Goal: Information Seeking & Learning: Learn about a topic

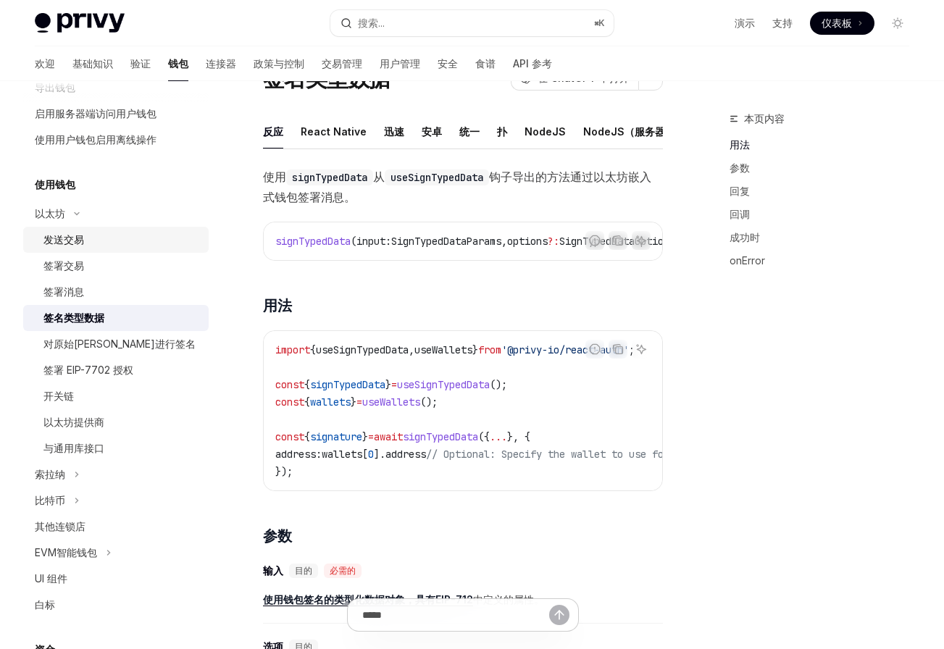
scroll to position [243, 0]
click at [101, 476] on button "索拉纳" at bounding box center [115, 473] width 185 height 26
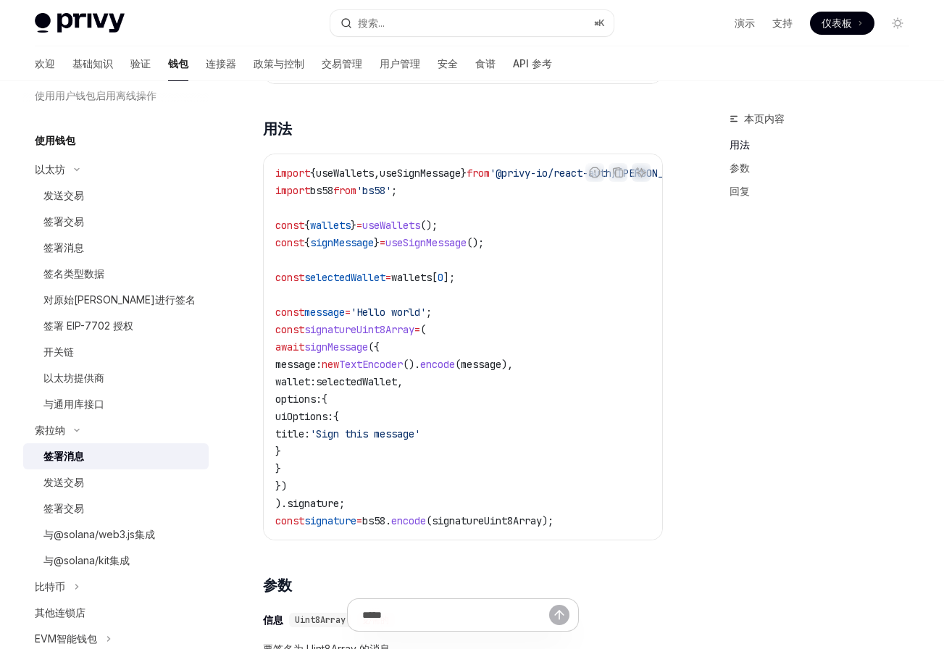
scroll to position [481, 0]
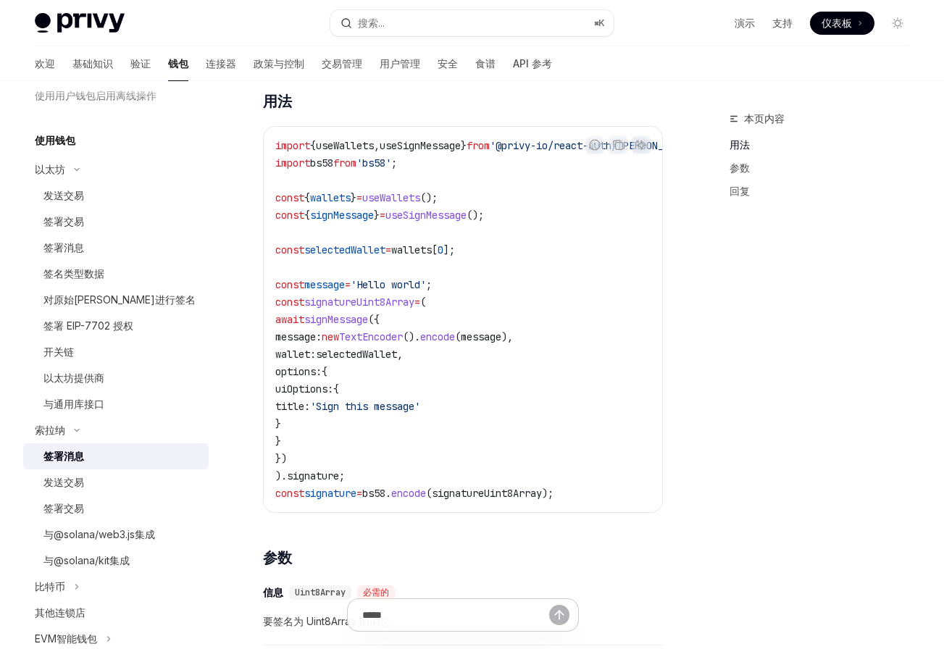
click at [254, 251] on div "索拉纳 签署消息 OpenAI 在 ChatGPT 中打开 OpenAI 在 ChatGPT 中打开 反应 React Native 迅速 安卓 统一 扑 N…" at bounding box center [326, 460] width 677 height 1662
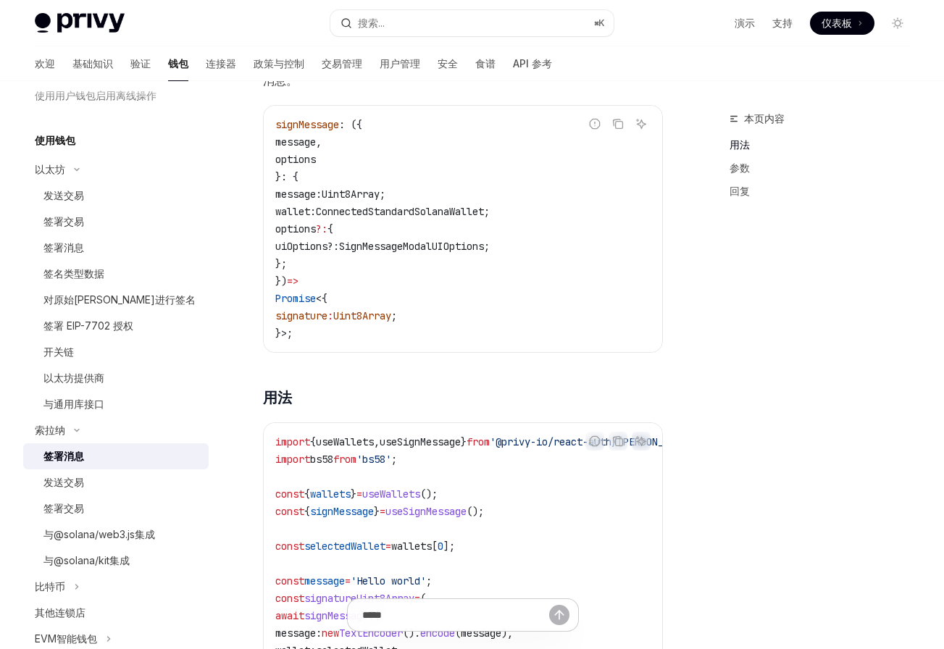
scroll to position [184, 0]
click at [104, 512] on div "签署交易" at bounding box center [121, 508] width 157 height 17
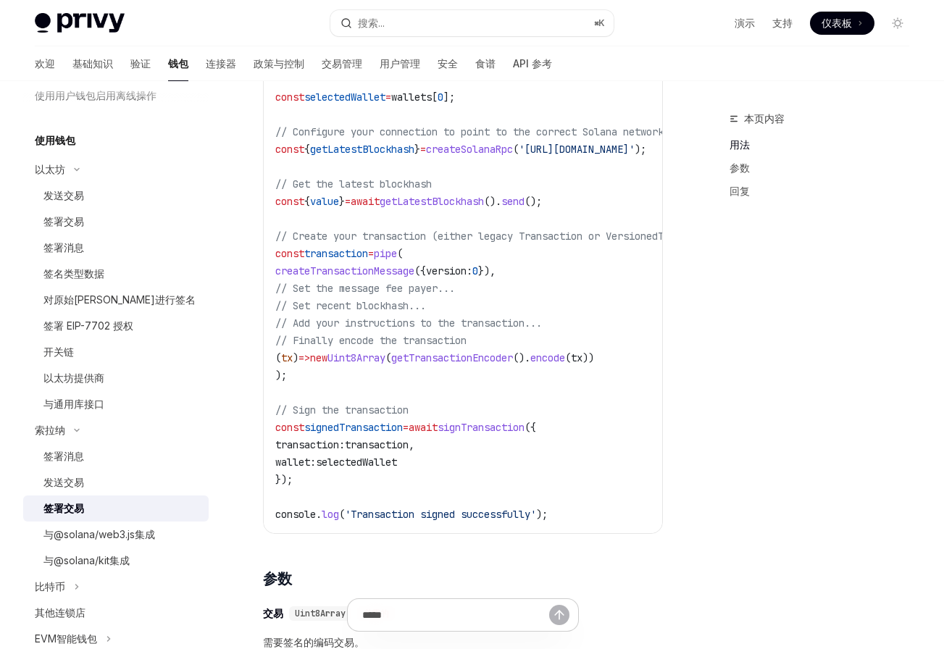
scroll to position [617, 0]
click at [130, 61] on font "验证" at bounding box center [140, 63] width 20 height 12
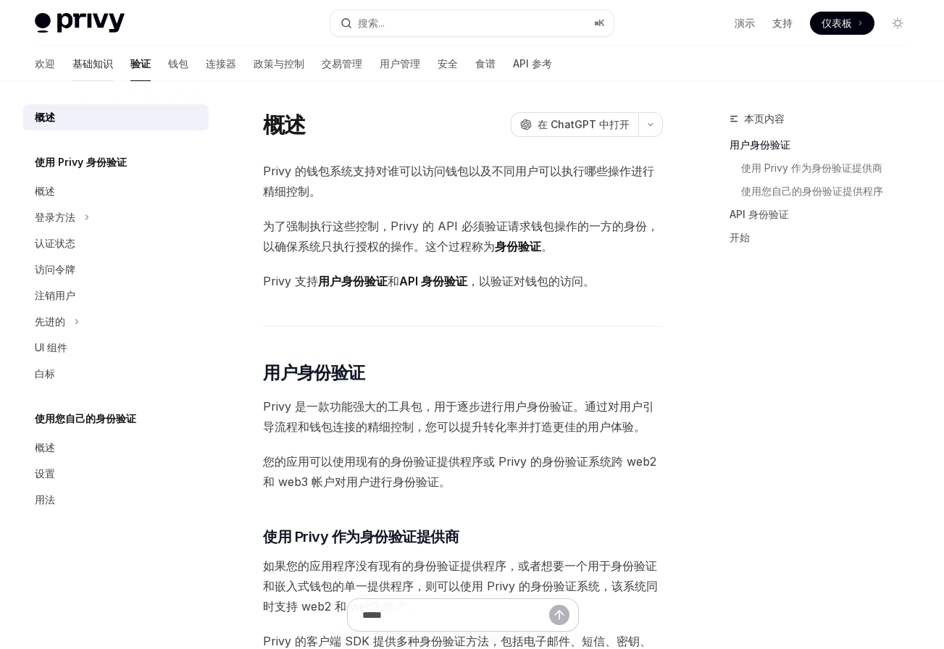
click at [72, 75] on link "基础知识" at bounding box center [92, 63] width 41 height 35
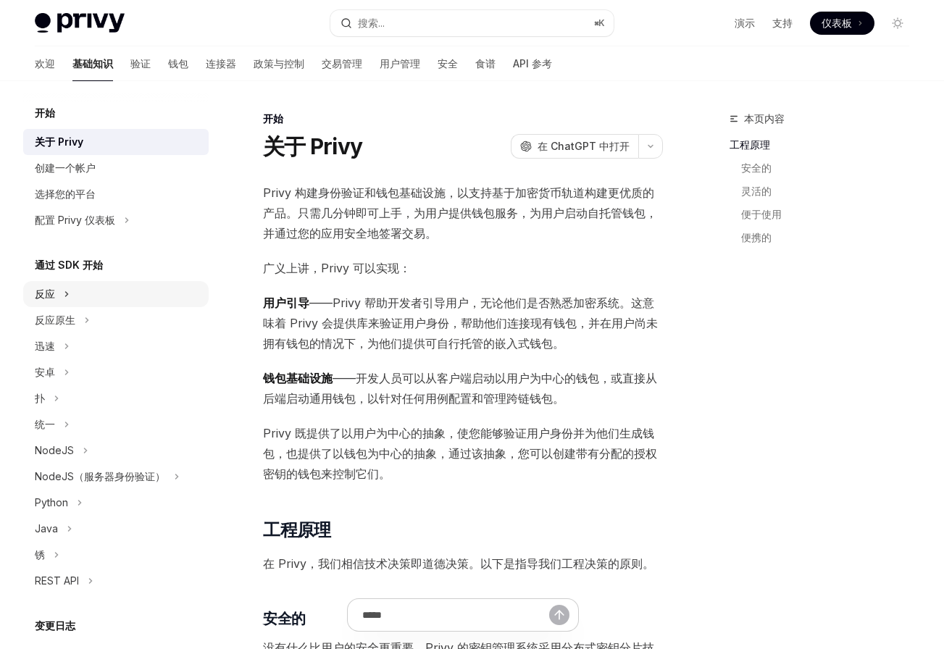
click at [69, 294] on icon "切换 React 部分" at bounding box center [67, 293] width 6 height 17
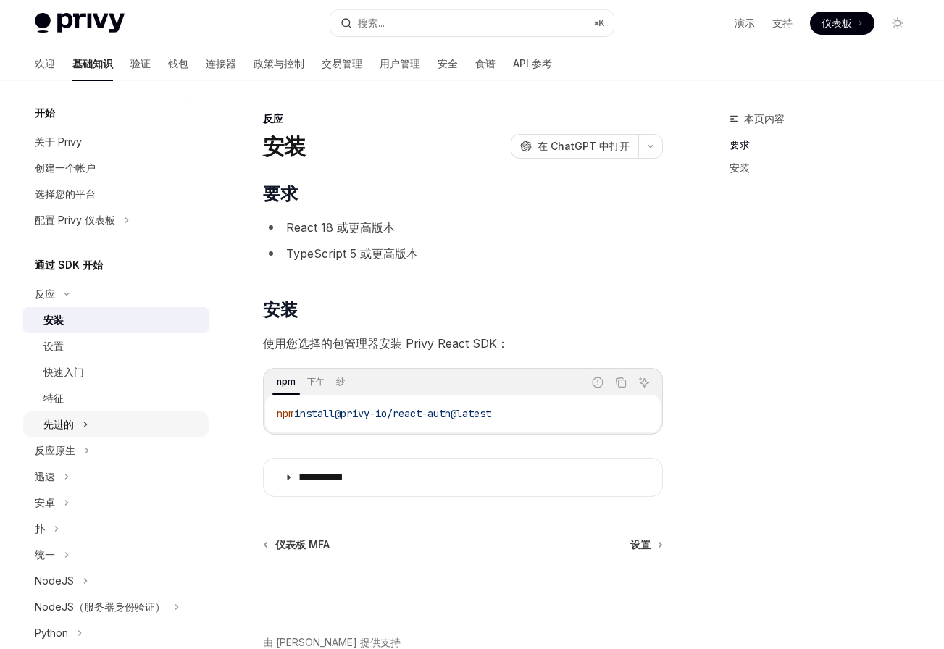
click at [69, 420] on font "先进的" at bounding box center [58, 424] width 30 height 12
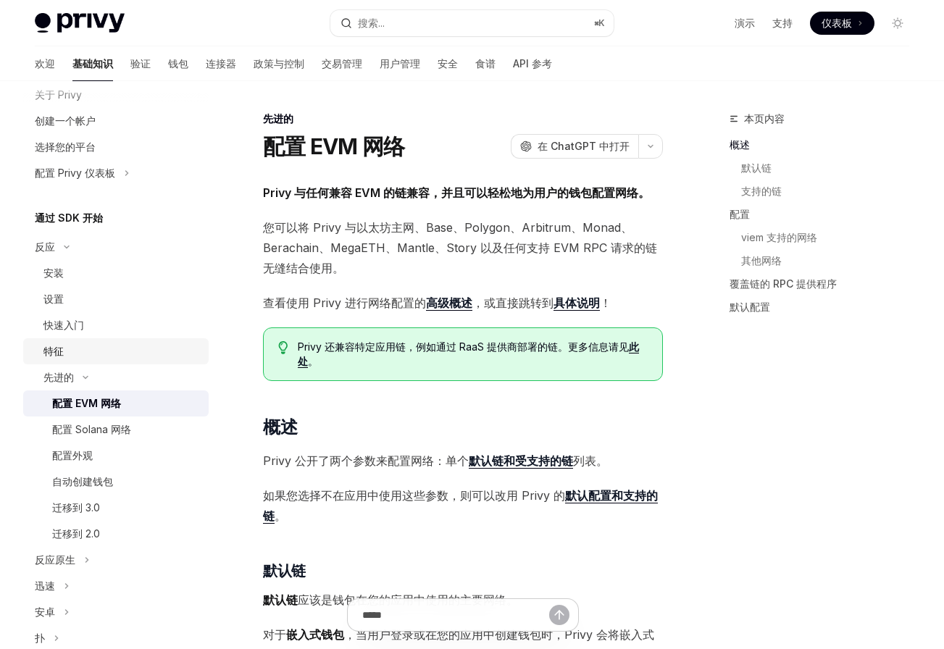
scroll to position [70, 0]
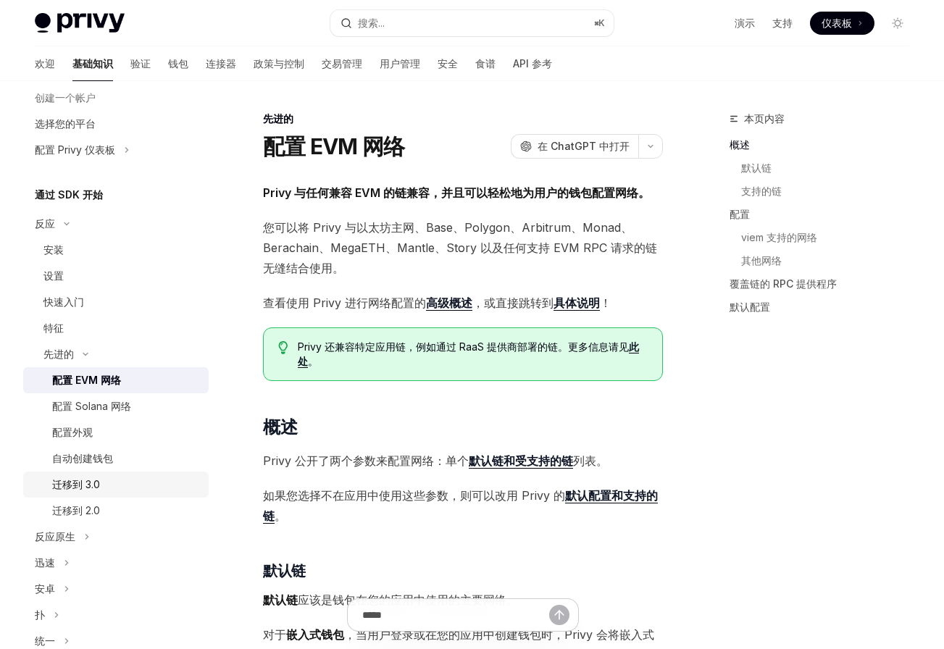
click at [92, 486] on font "迁移到 3.0" at bounding box center [76, 484] width 48 height 12
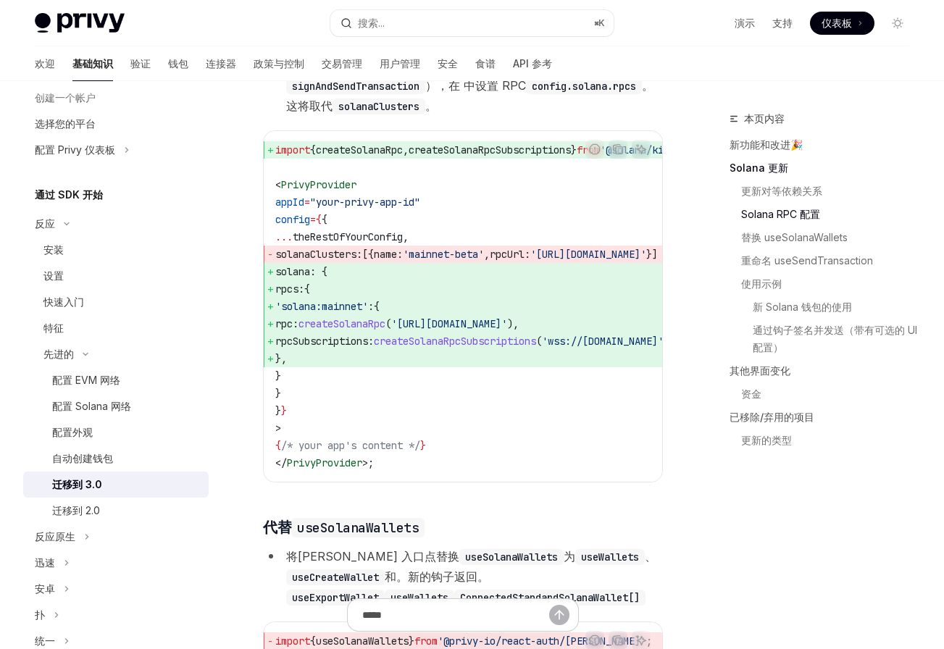
scroll to position [920, 0]
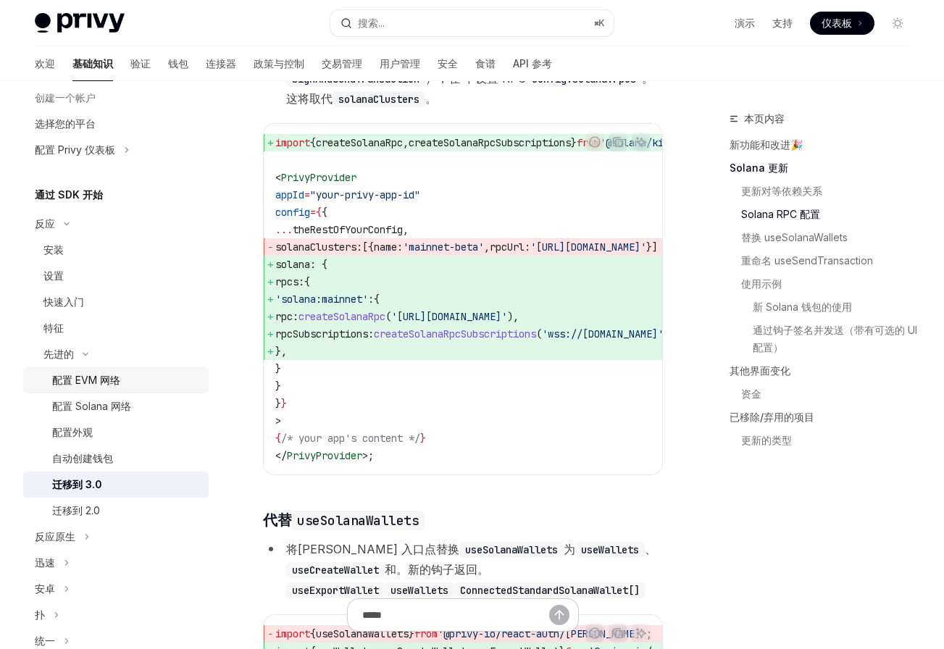
click at [96, 383] on font "配置 EVM 网络" at bounding box center [86, 380] width 68 height 12
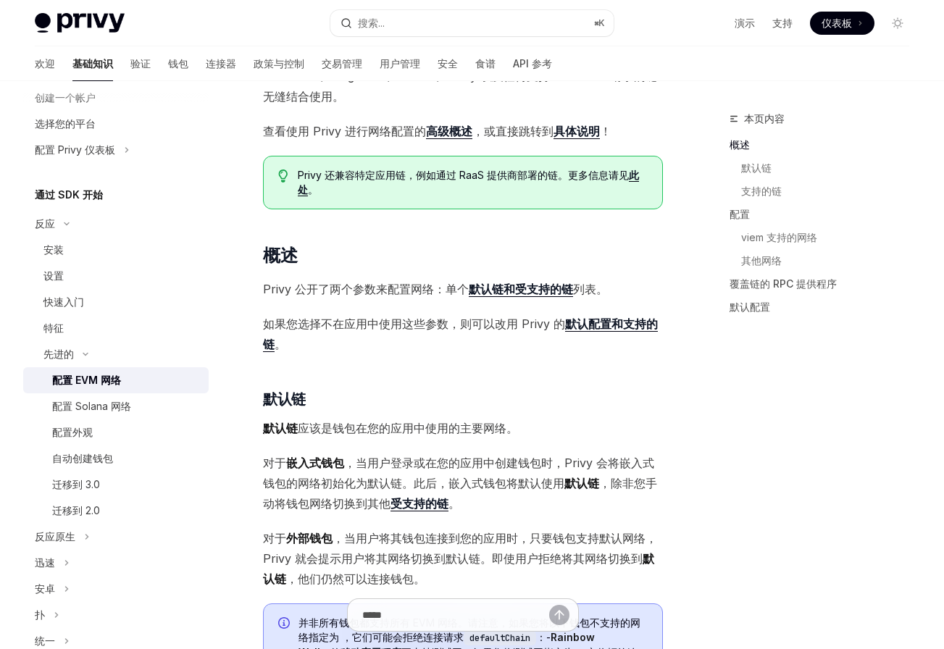
click at [370, 326] on font "如果您选择不在应用中使用这些参数，则可以改用 Privy 的" at bounding box center [414, 324] width 302 height 14
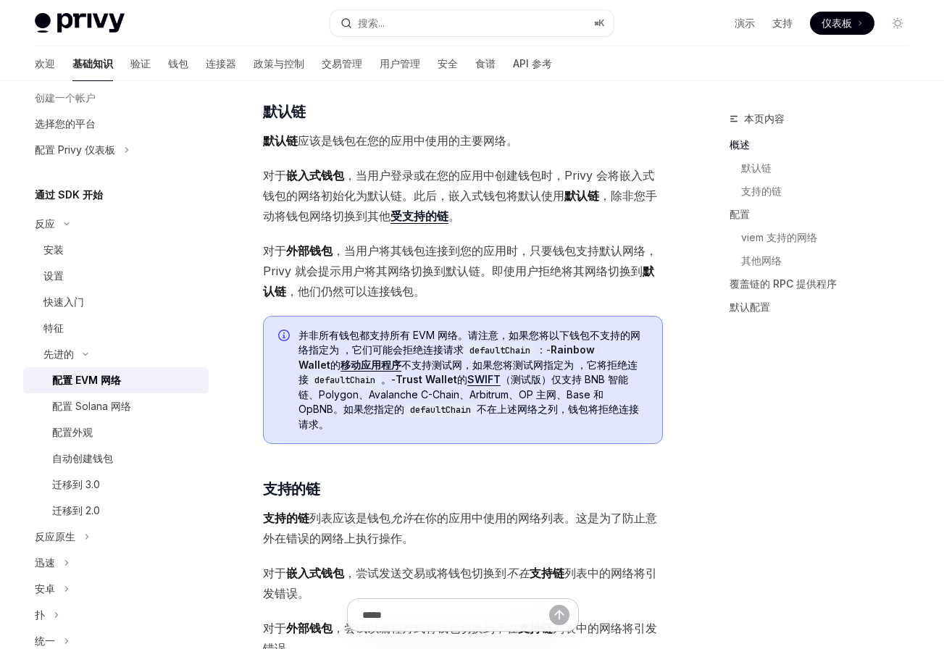
scroll to position [460, 0]
click at [142, 414] on div "配置 Solana 网络" at bounding box center [126, 406] width 148 height 17
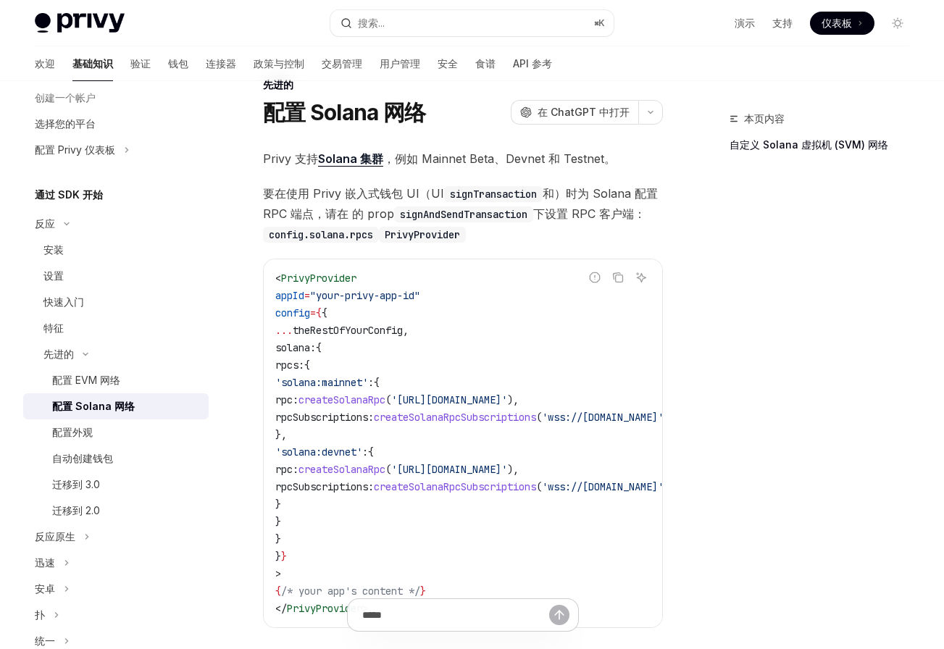
scroll to position [37, 0]
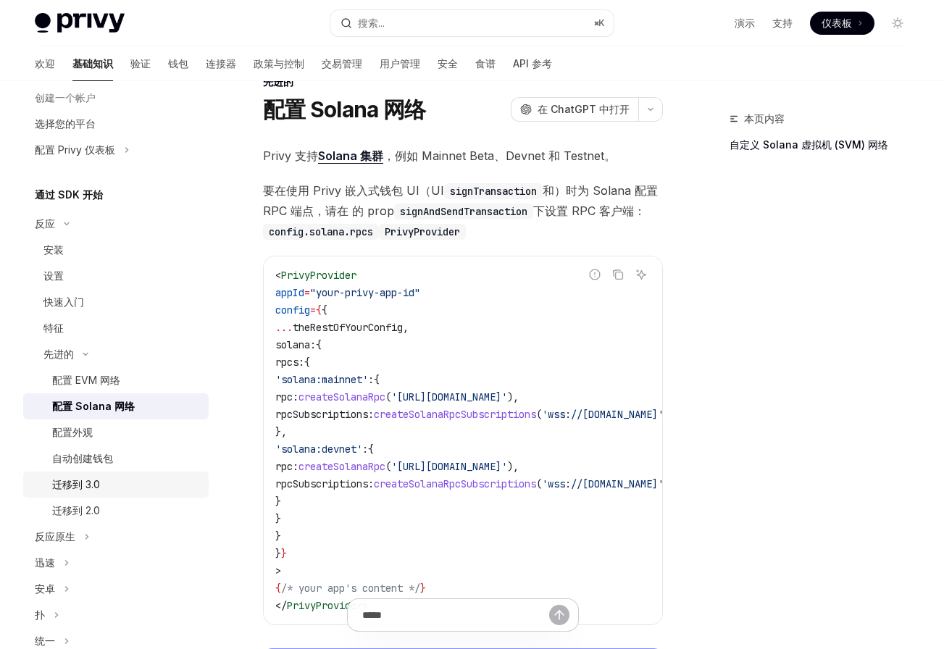
click at [99, 479] on font "迁移到 3.0" at bounding box center [76, 484] width 48 height 12
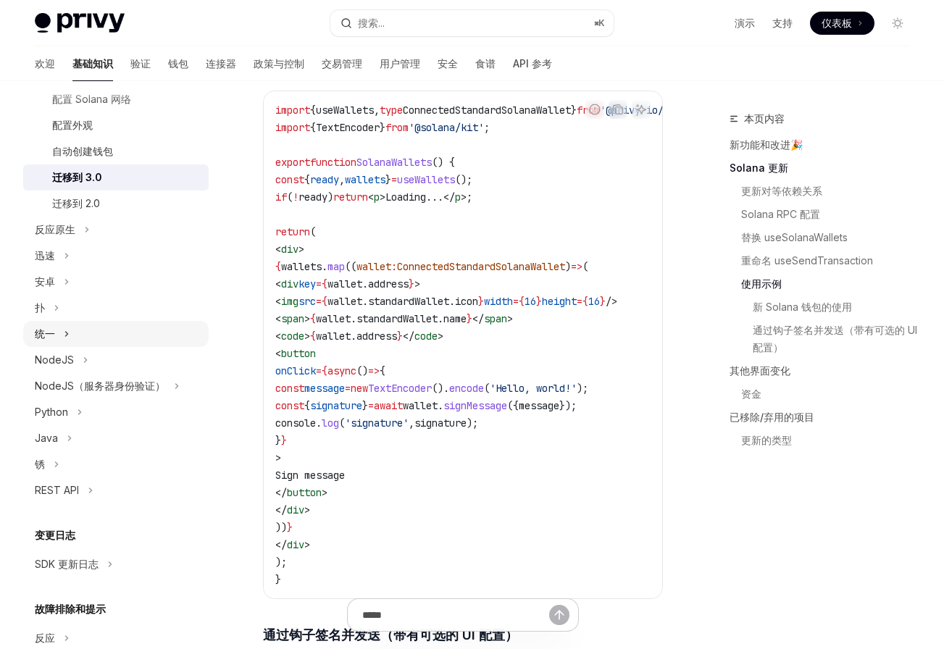
scroll to position [372, 0]
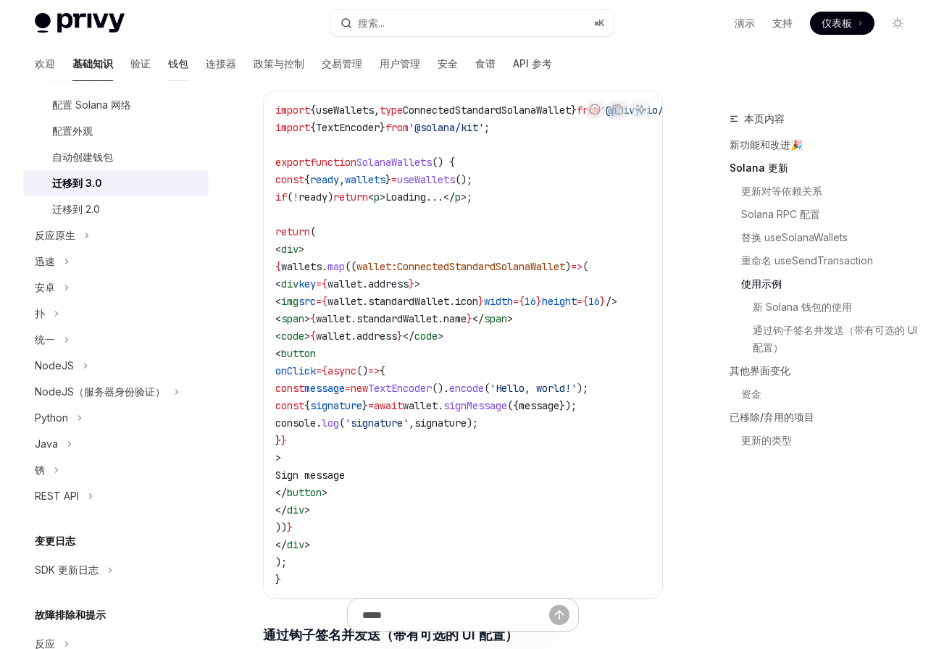
click at [168, 64] on font "钱包" at bounding box center [178, 63] width 20 height 12
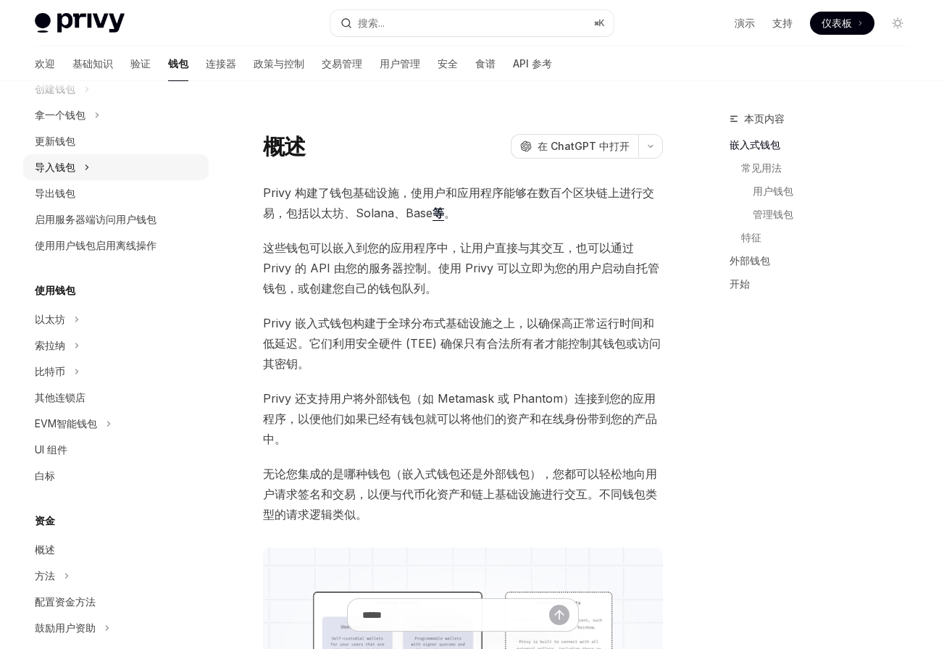
scroll to position [151, 0]
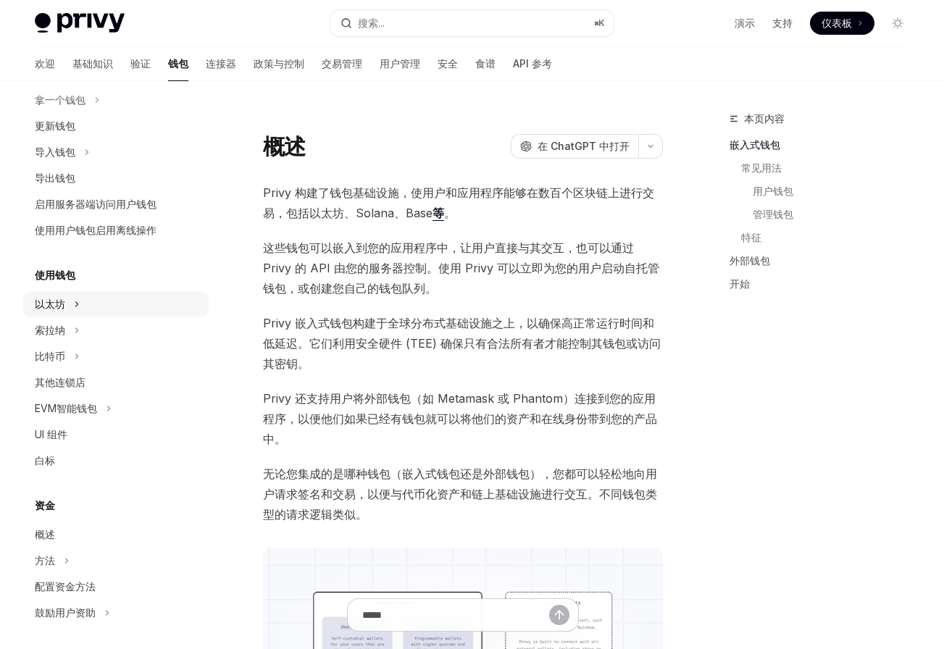
click at [75, 313] on button "以太坊" at bounding box center [115, 304] width 185 height 26
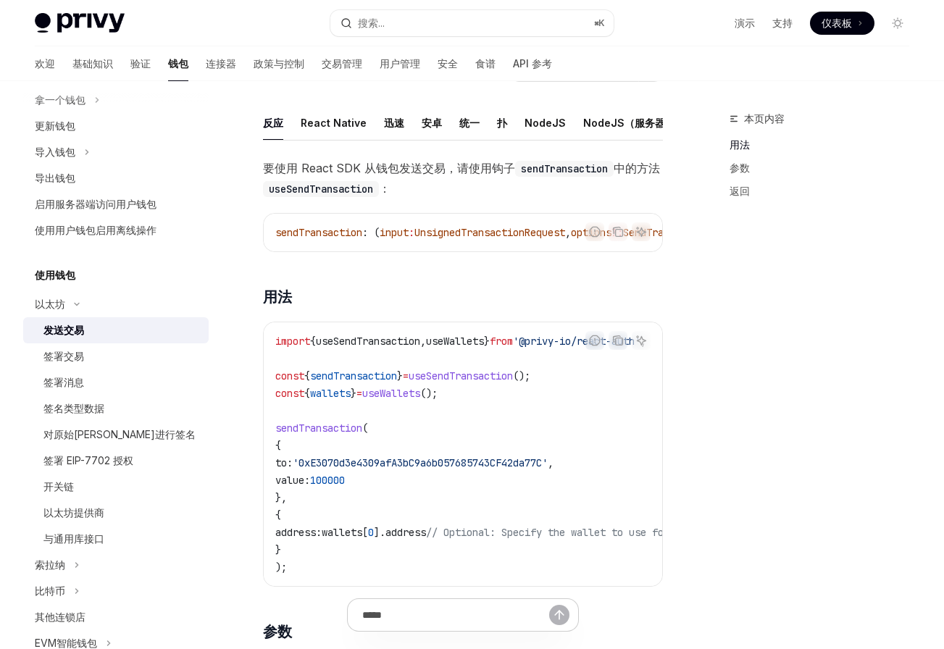
scroll to position [80, 0]
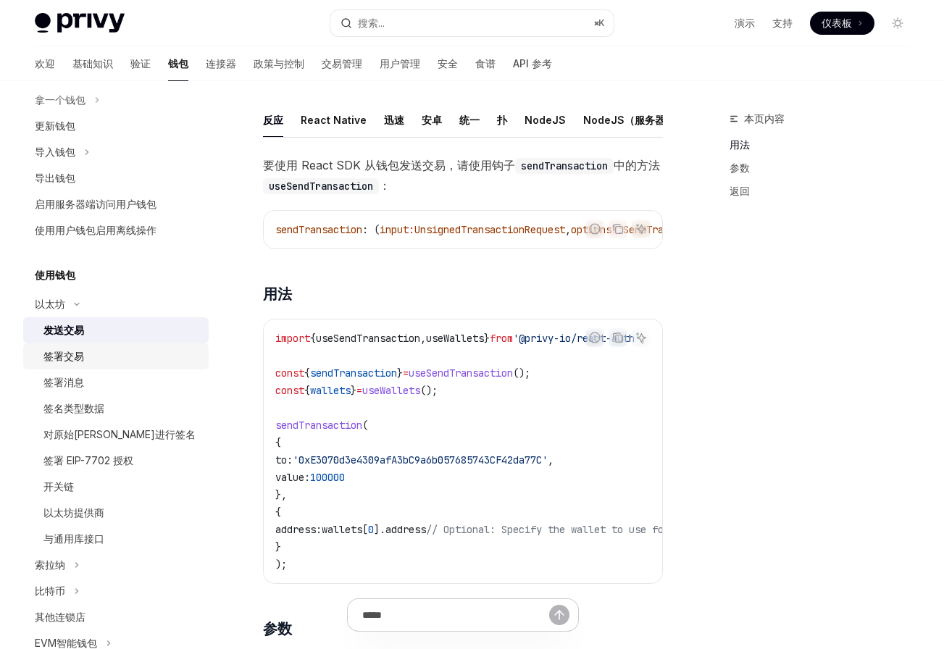
click at [117, 359] on div "签署交易" at bounding box center [121, 356] width 157 height 17
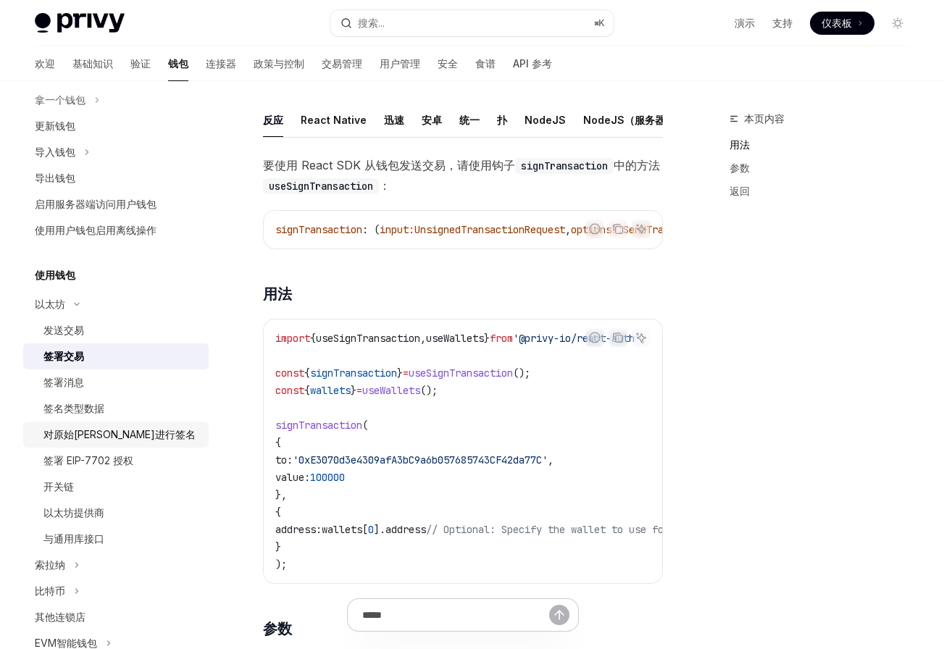
click at [117, 434] on font "对原始哈希进行签名" at bounding box center [119, 434] width 152 height 12
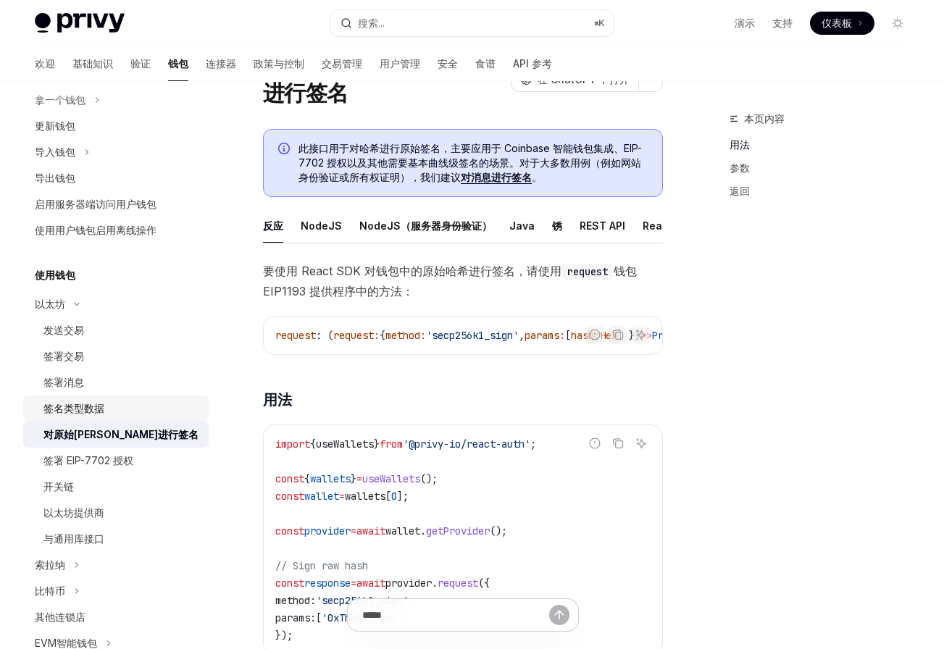
click at [88, 405] on font "签名类型数据" at bounding box center [73, 408] width 61 height 12
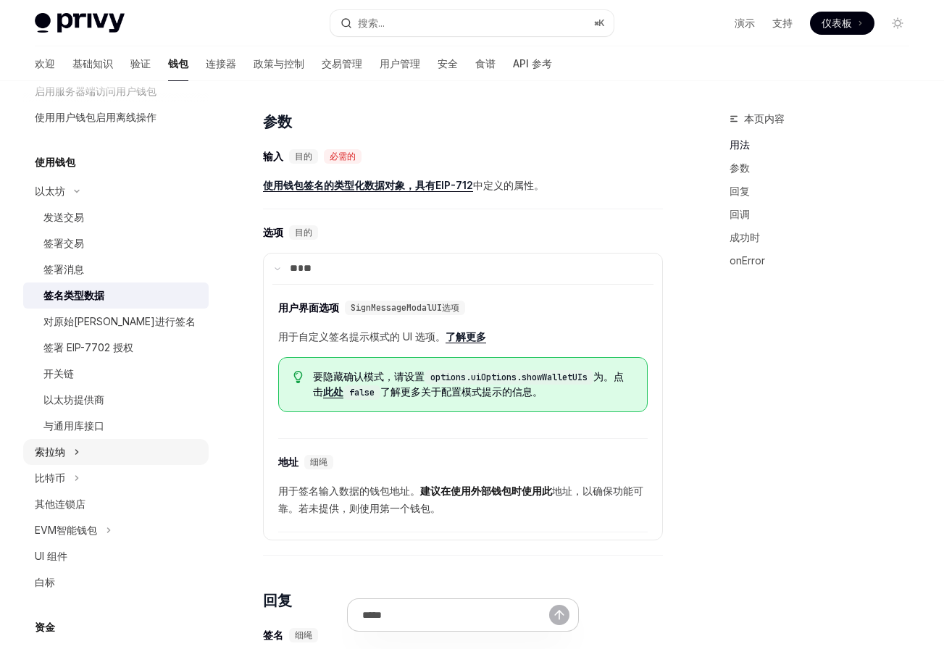
scroll to position [264, 0]
click at [82, 460] on button "索拉纳" at bounding box center [115, 451] width 185 height 26
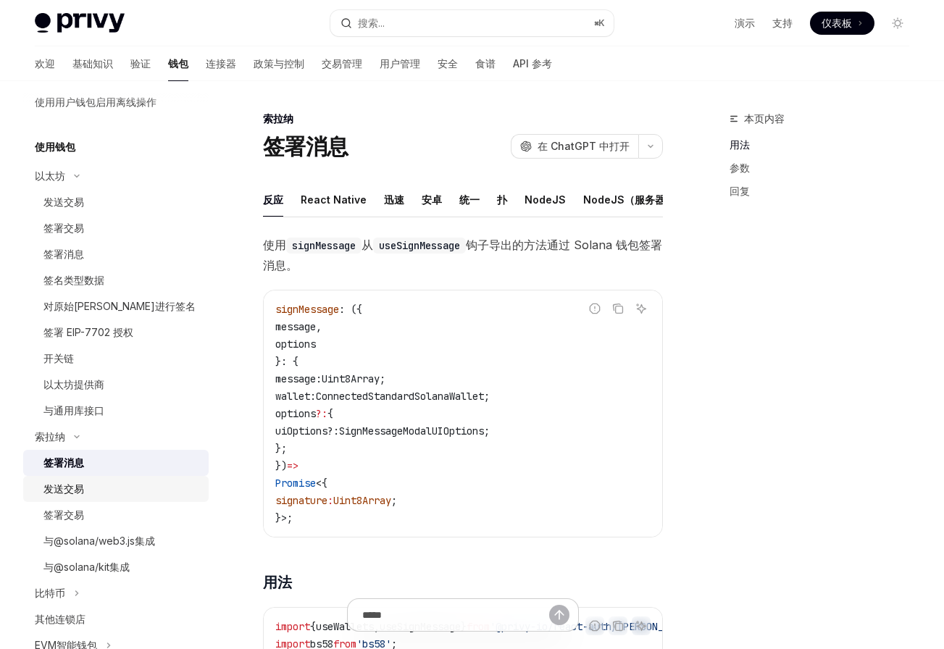
scroll to position [283, 0]
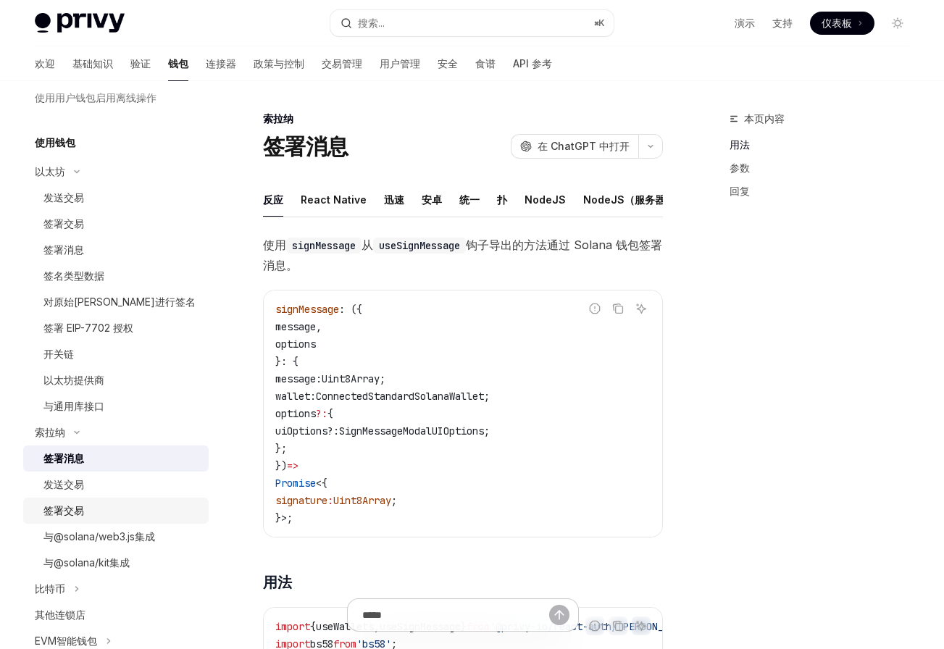
click at [82, 508] on font "签署交易" at bounding box center [63, 510] width 41 height 12
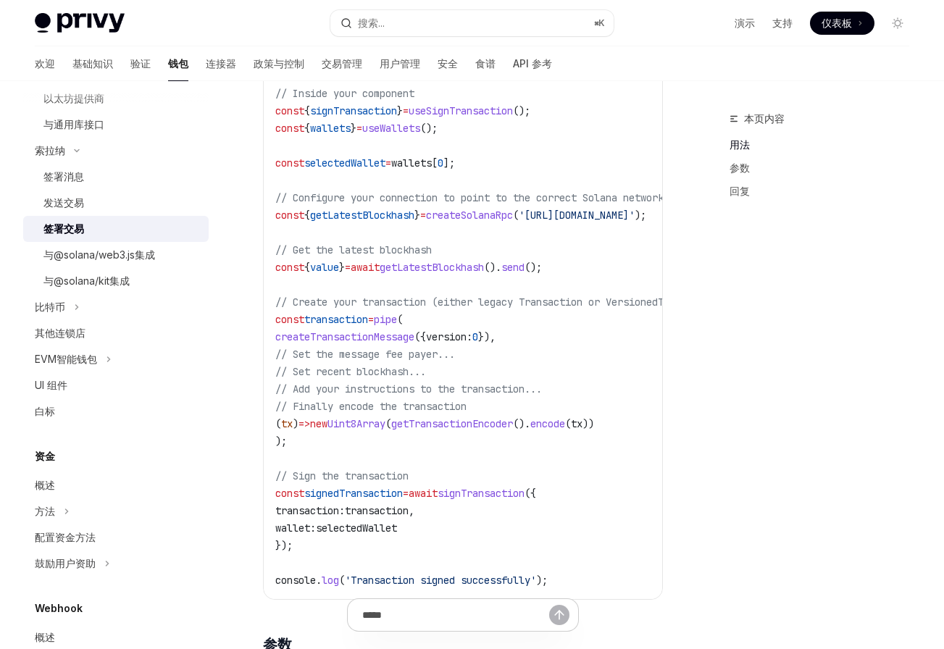
scroll to position [582, 0]
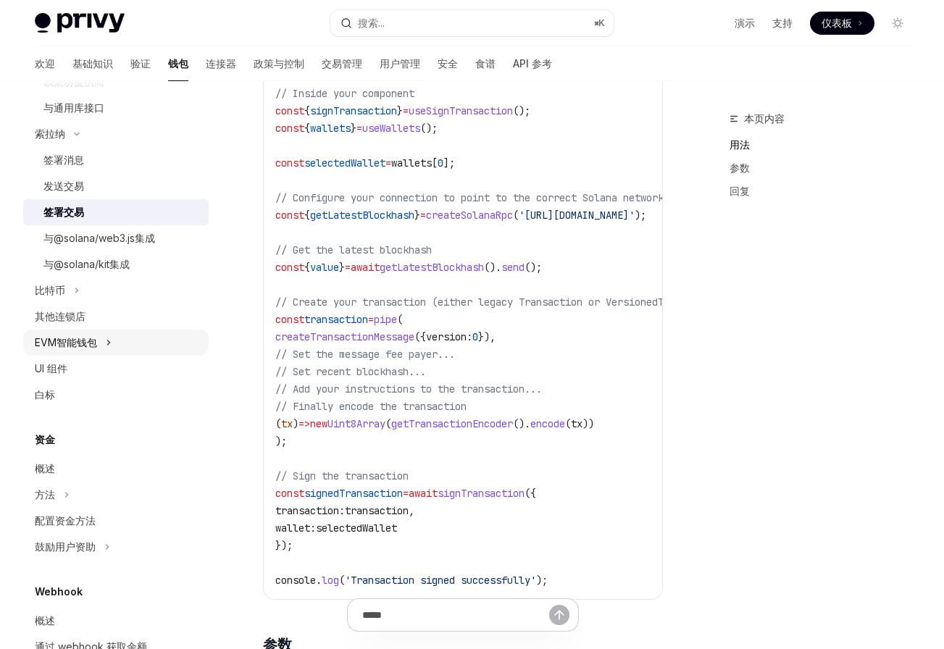
click at [75, 342] on font "EVM智能钱包" at bounding box center [66, 342] width 62 height 12
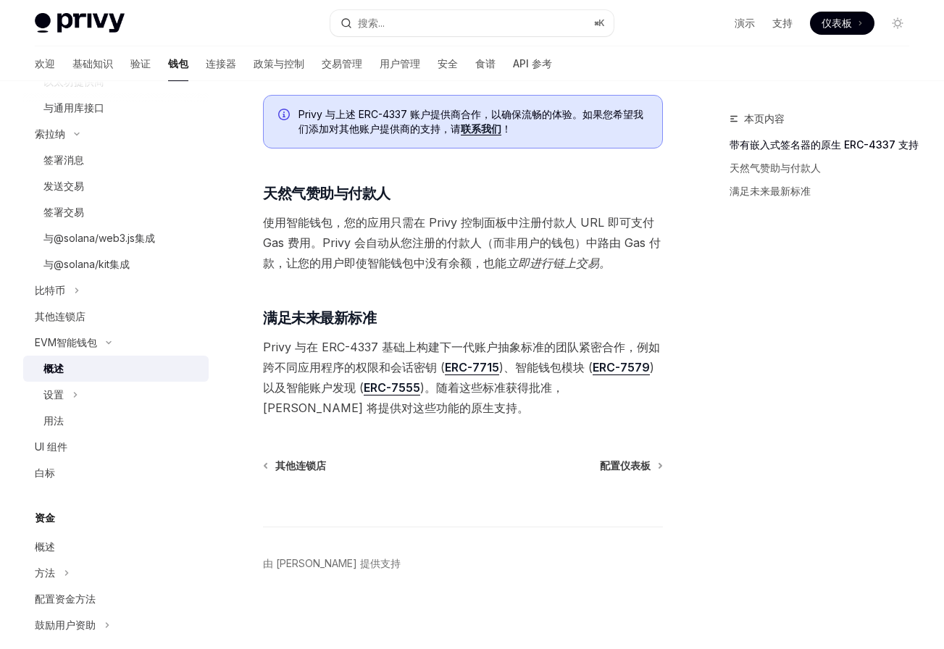
scroll to position [908, 0]
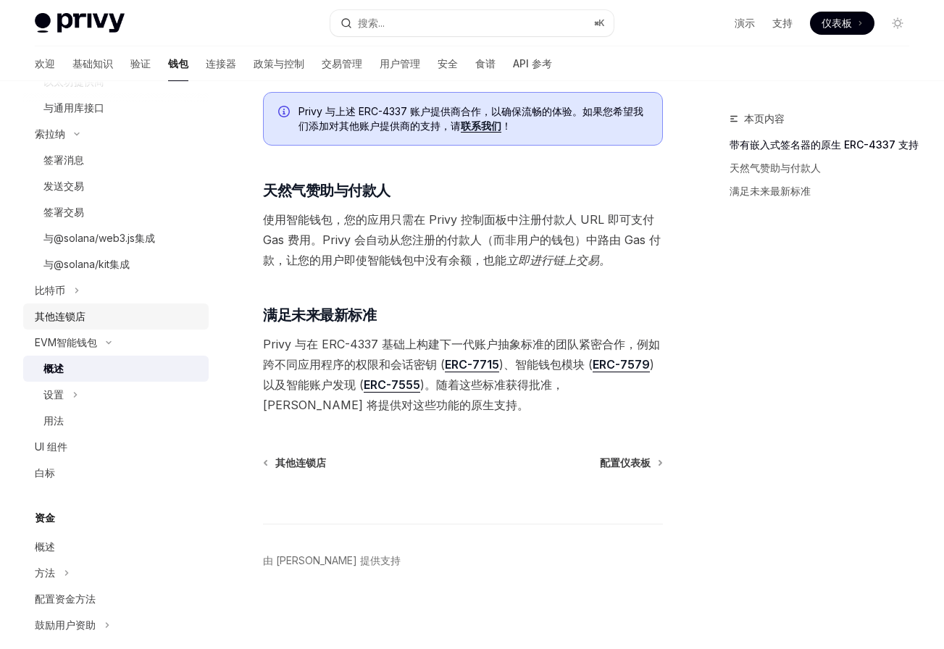
click at [96, 320] on div "其他连锁店" at bounding box center [117, 316] width 165 height 17
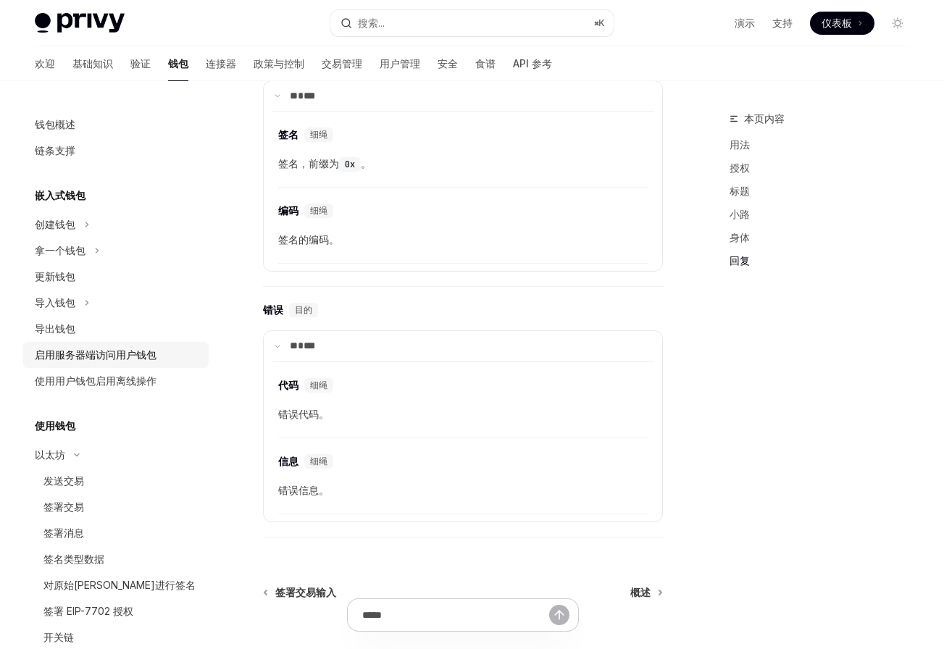
click at [128, 353] on font "启用服务器端访问用户钱包" at bounding box center [96, 355] width 122 height 12
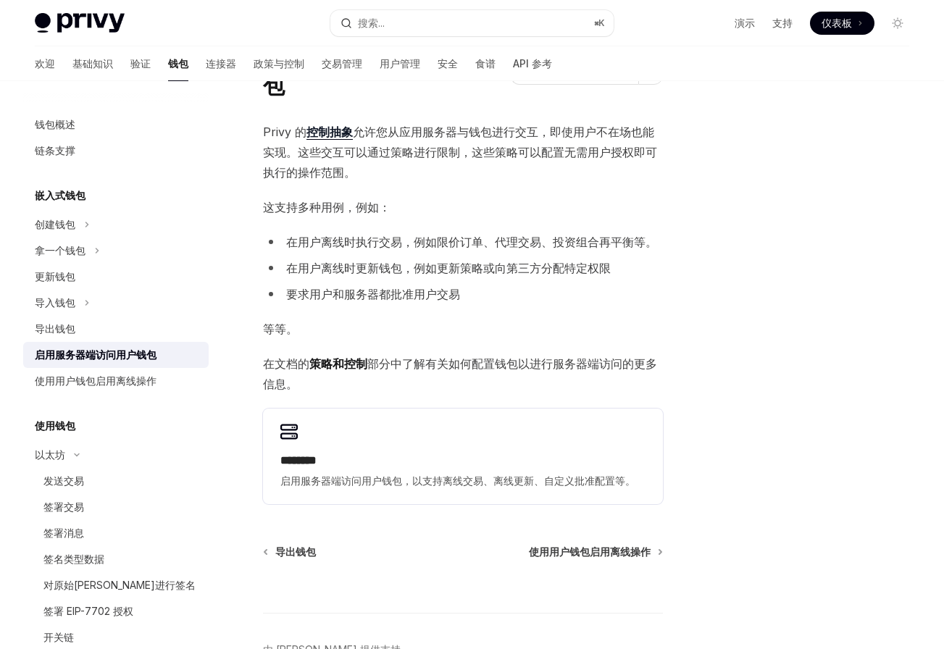
scroll to position [88, 0]
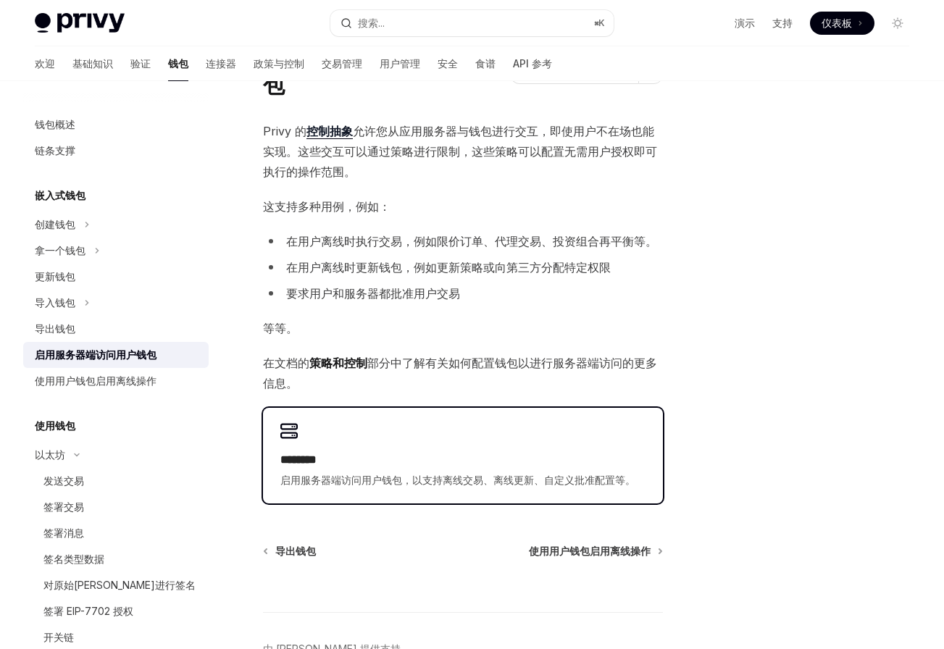
click at [514, 460] on h2 "********" at bounding box center [462, 459] width 365 height 17
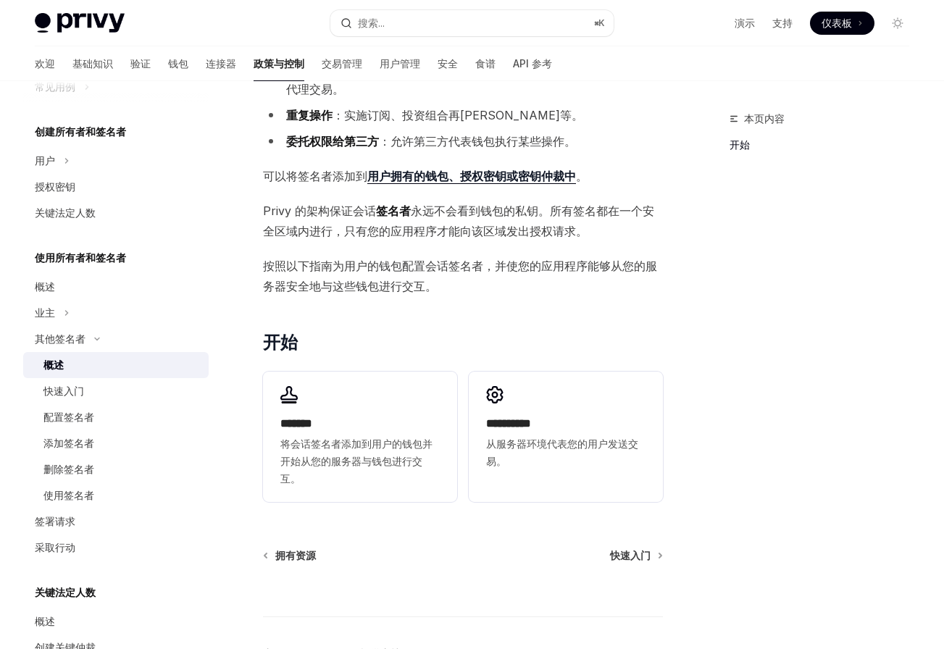
scroll to position [200, 0]
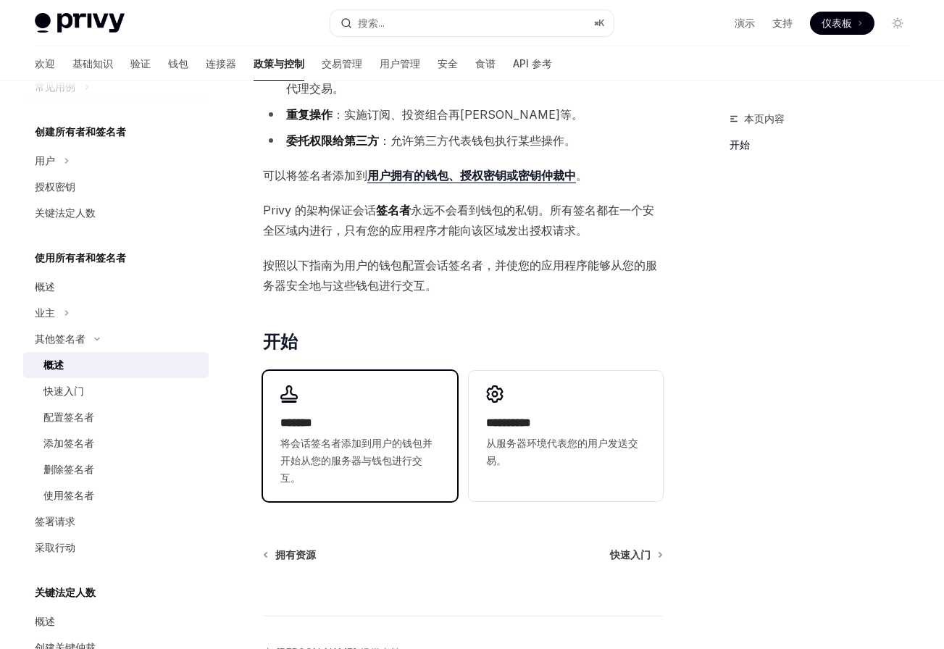
click at [330, 435] on span "将会话签名者添加到用户的钱包并开始从您的服务器与钱包进行交互。" at bounding box center [359, 461] width 159 height 52
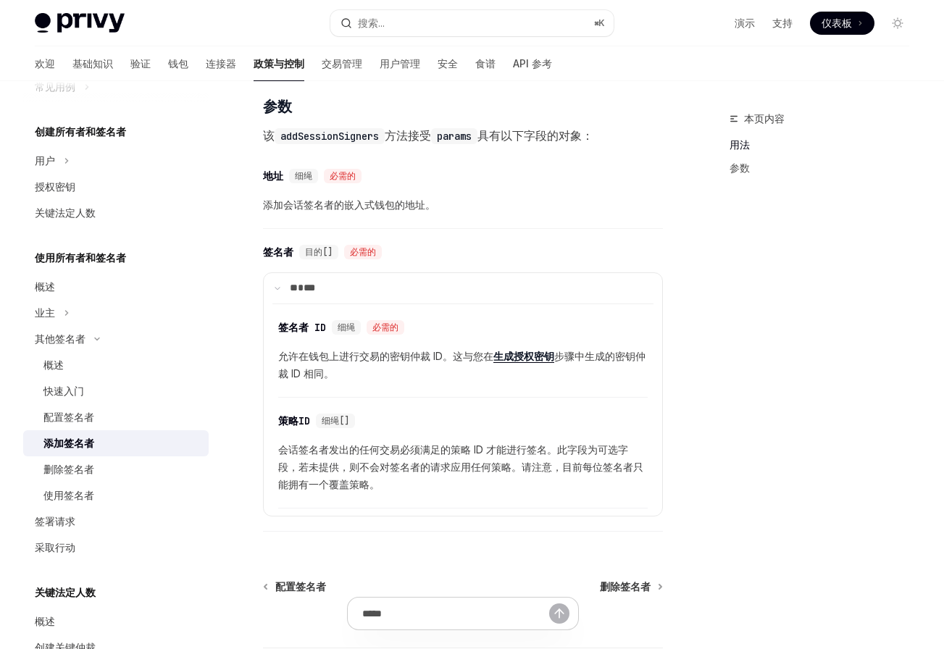
scroll to position [546, 0]
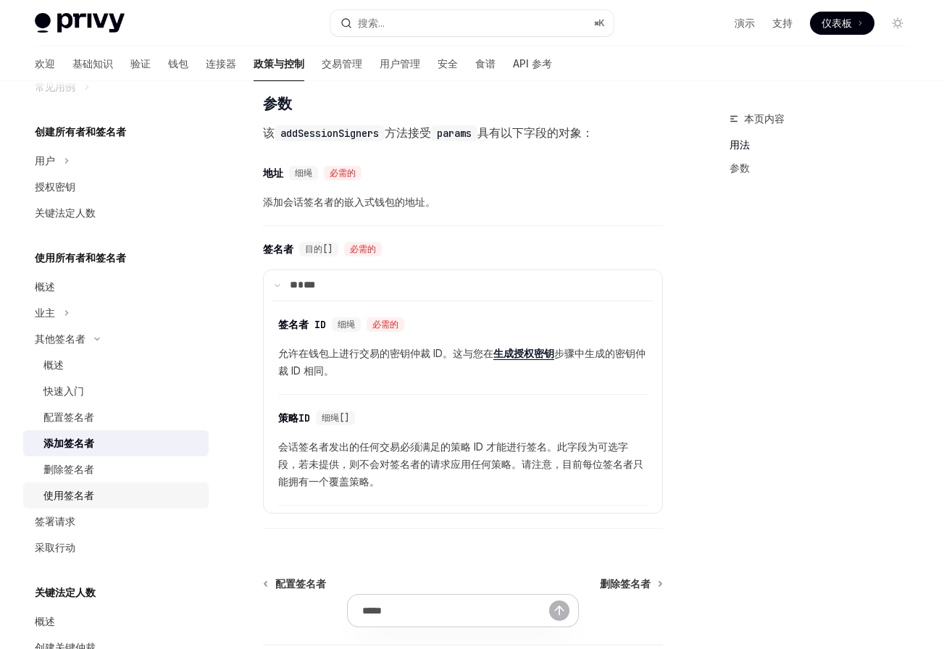
click at [58, 485] on link "使用签名者" at bounding box center [115, 496] width 185 height 26
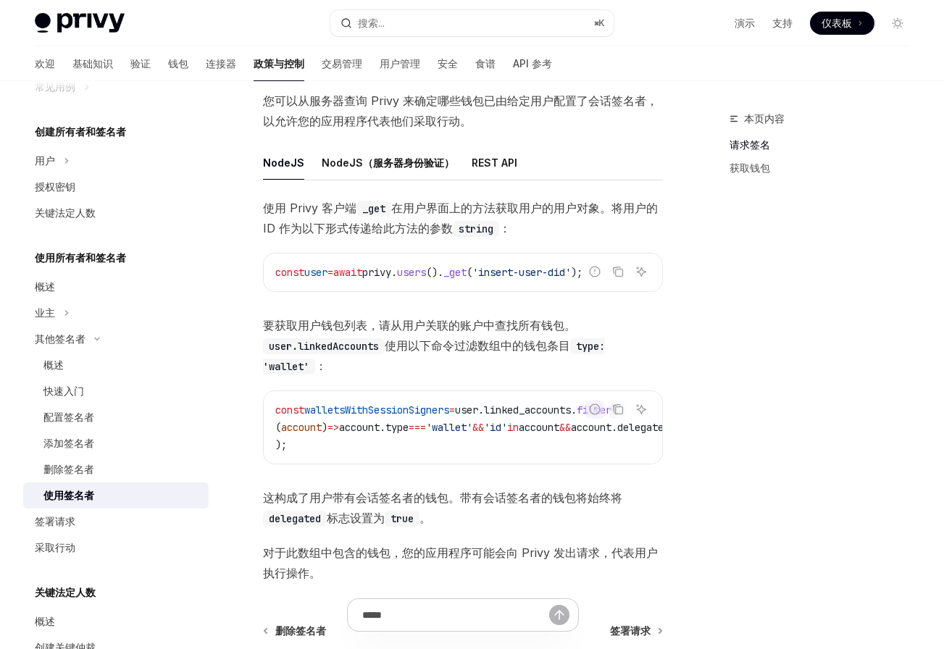
scroll to position [475, 0]
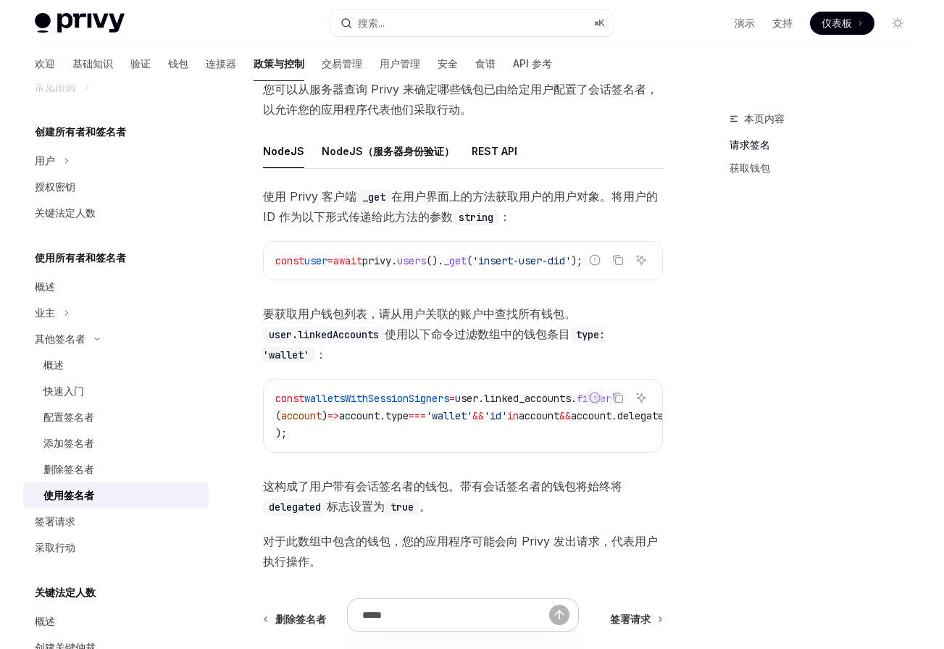
click at [515, 349] on span "要获取用户钱包列表，请从用户关联的账户中查找所有钱包。 user.linkedAccounts 使用以下命令过滤数组中的钱包条目 type: 'wallet'…" at bounding box center [463, 334] width 400 height 61
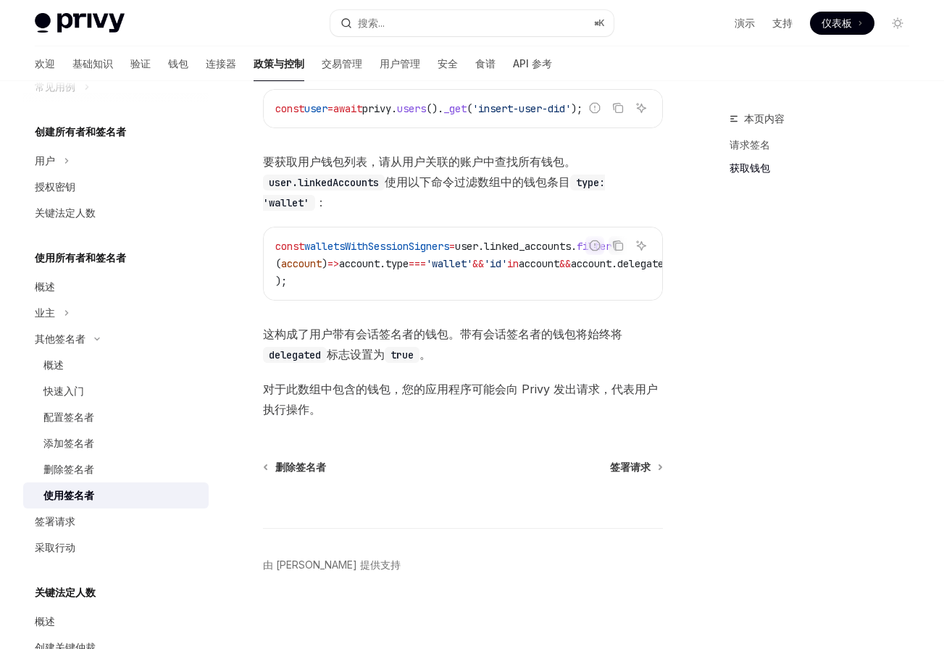
scroll to position [637, 0]
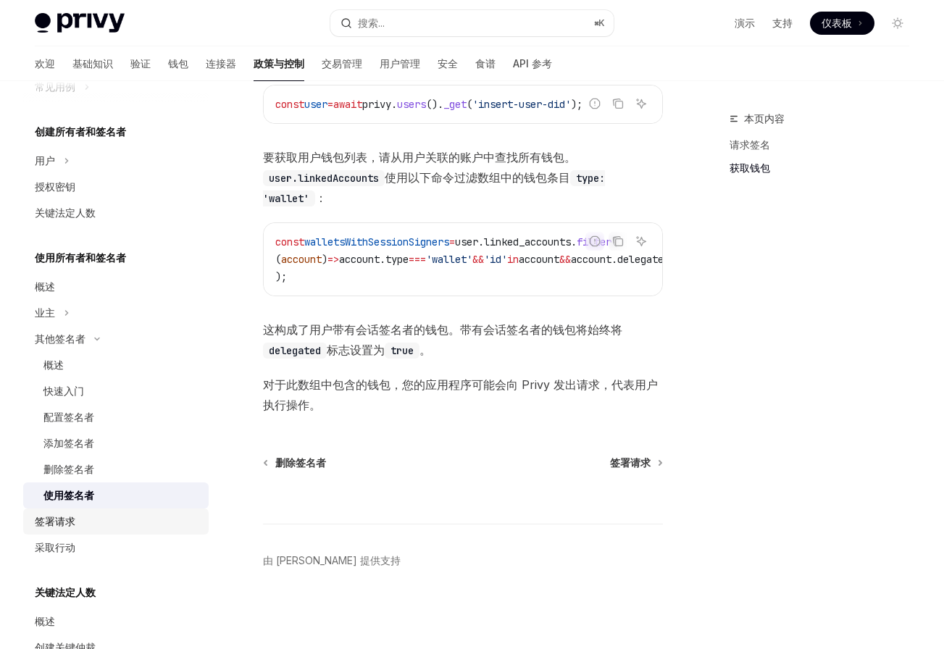
click at [65, 518] on font "签署请求" at bounding box center [55, 521] width 41 height 12
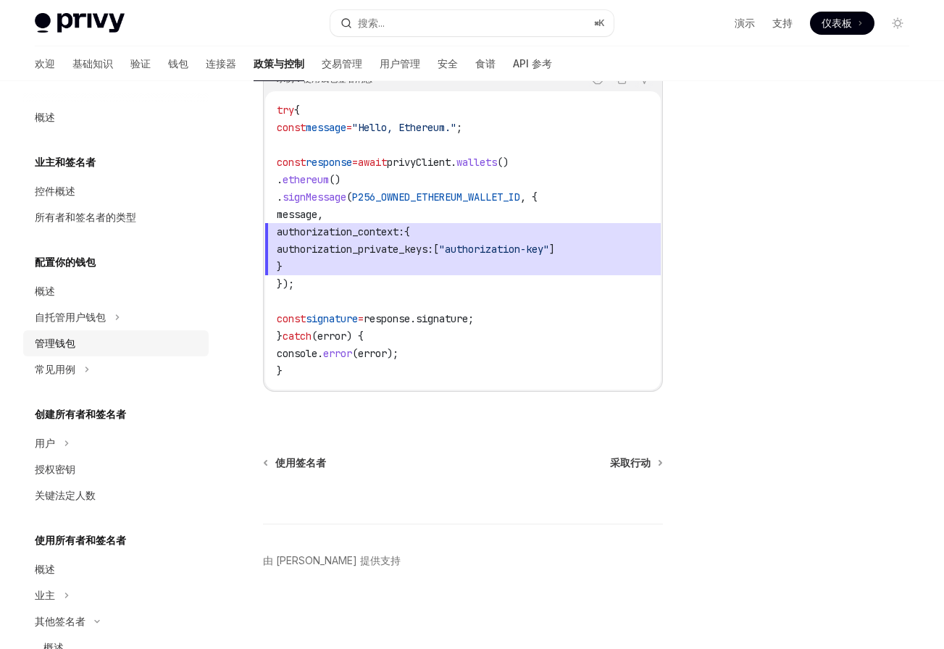
click at [71, 344] on font "管理钱包" at bounding box center [55, 343] width 41 height 12
type textarea "*"
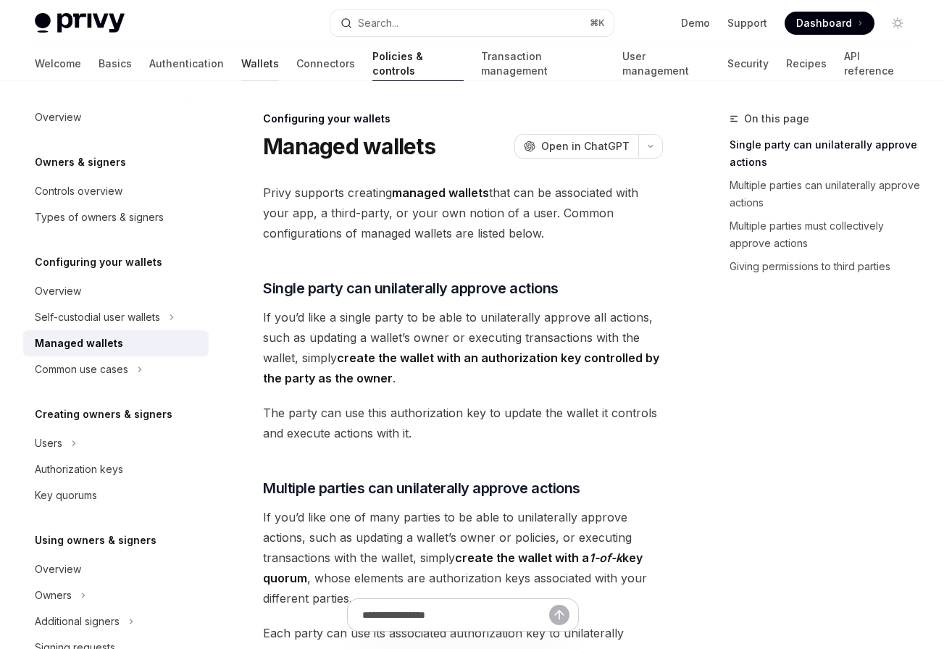
click at [241, 62] on link "Wallets" at bounding box center [260, 63] width 38 height 35
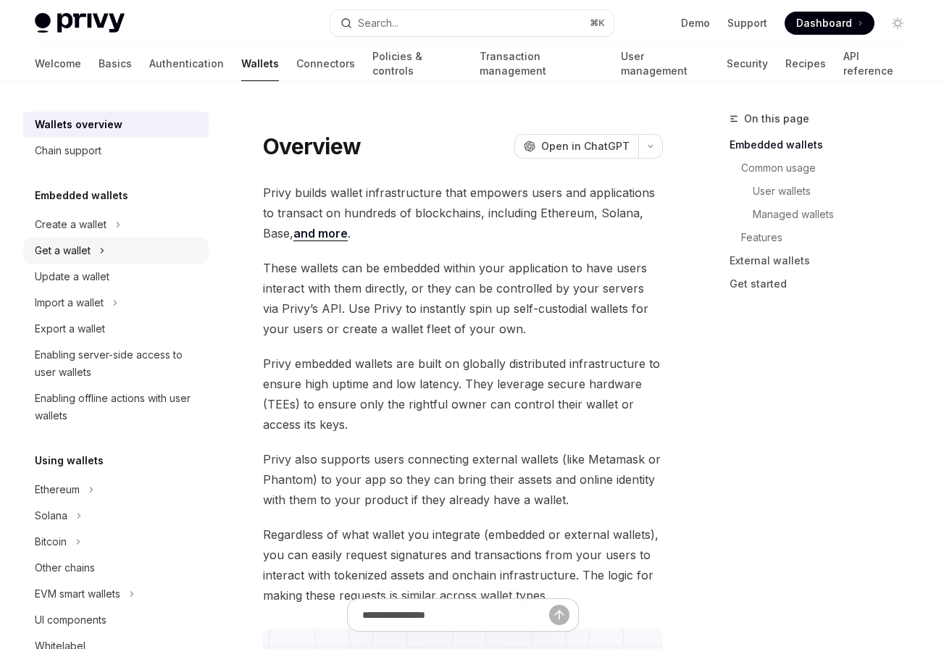
click at [92, 252] on button "Get a wallet" at bounding box center [115, 251] width 185 height 26
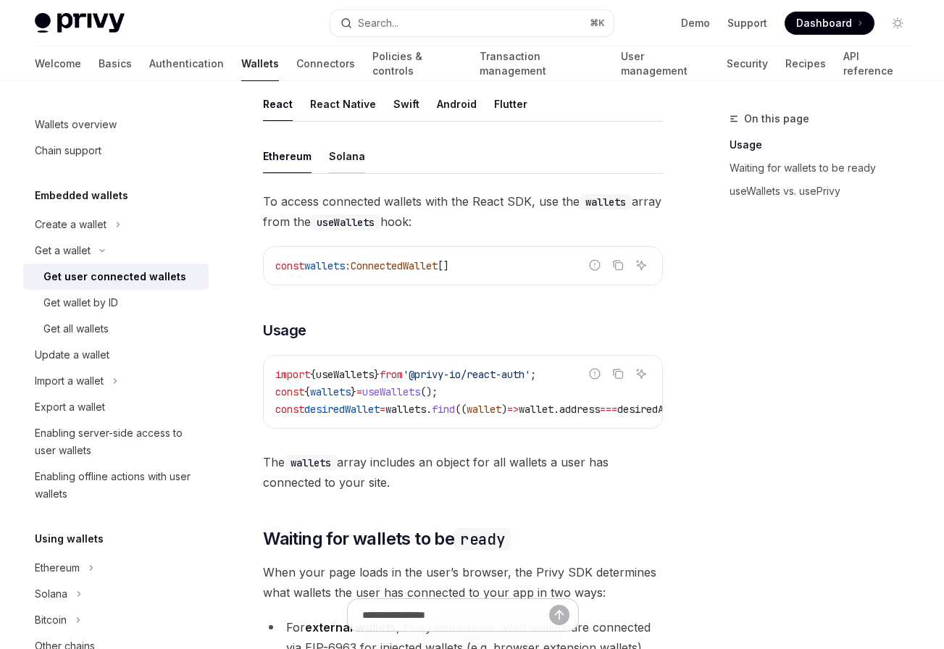
click at [352, 148] on div "Solana" at bounding box center [347, 156] width 36 height 34
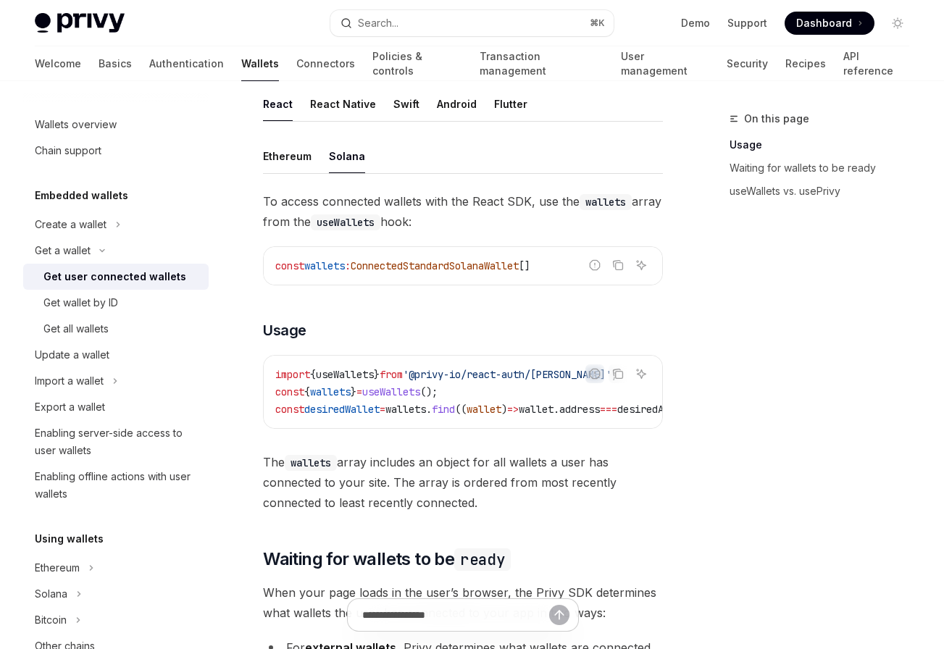
click at [352, 148] on div "Solana" at bounding box center [347, 156] width 36 height 34
click at [297, 151] on div "Ethereum" at bounding box center [287, 156] width 49 height 34
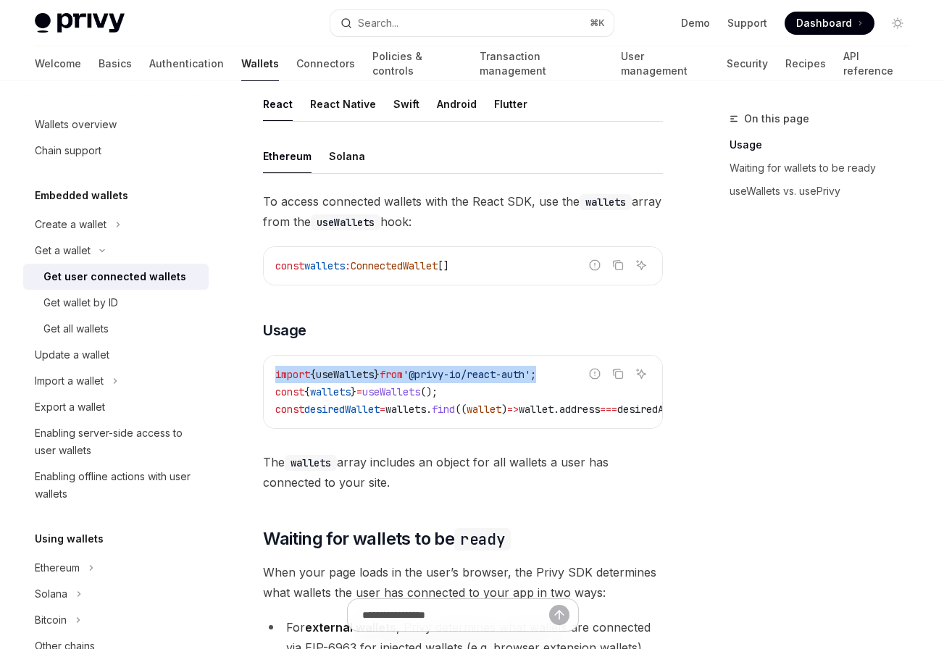
drag, startPoint x: 570, startPoint y: 370, endPoint x: 260, endPoint y: 367, distance: 309.4
click at [260, 367] on div "Get a wallet Get user connected wallets OpenAI Open in ChatGPT OpenAI Open in C…" at bounding box center [326, 641] width 677 height 2085
copy span "import { useWallets } from '@privy-io/react-auth' ;"
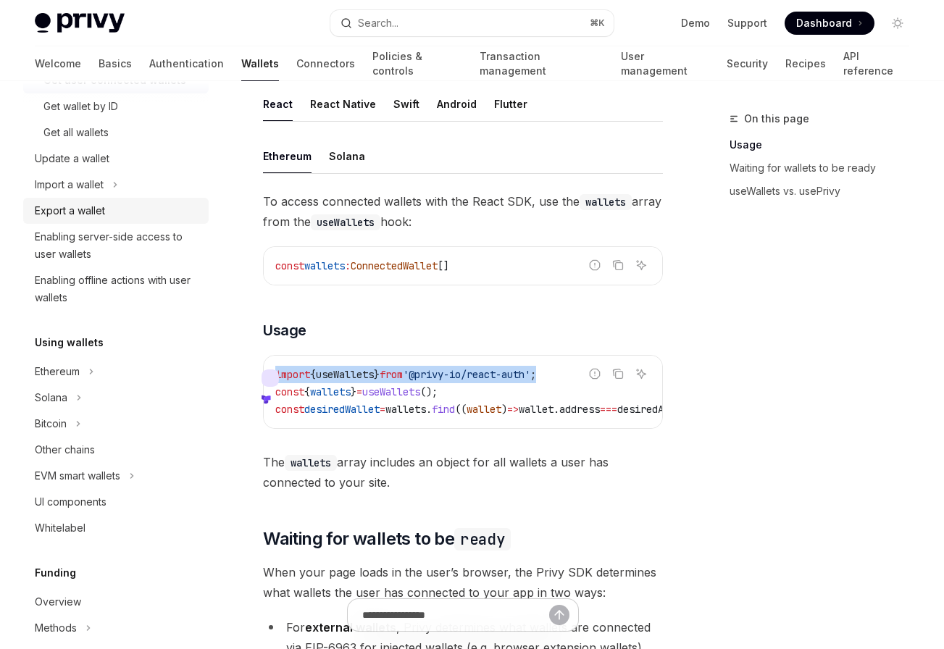
scroll to position [231, 0]
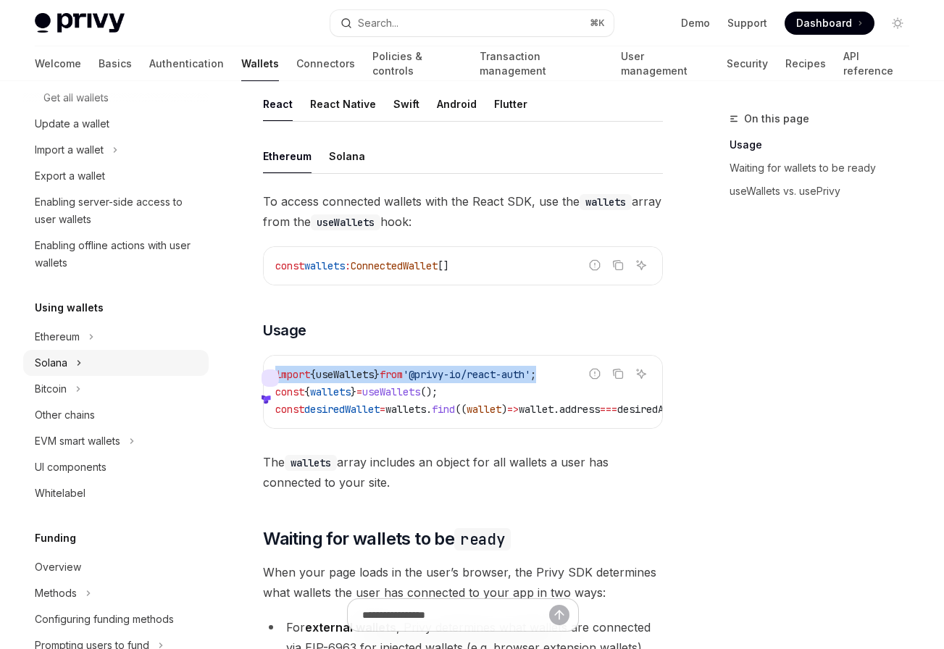
click at [67, 369] on div "Solana" at bounding box center [51, 362] width 33 height 17
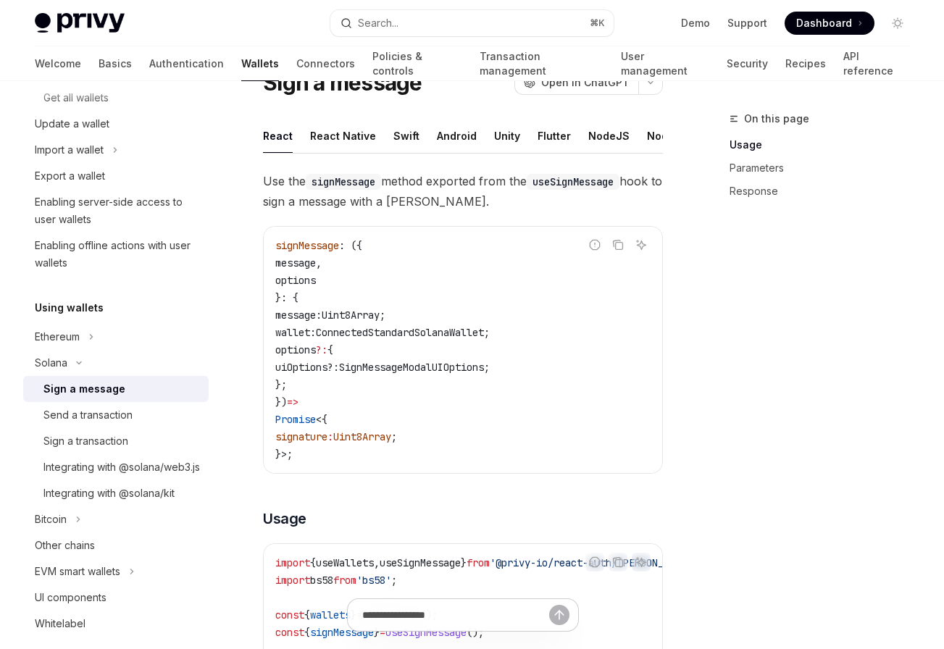
scroll to position [80, 0]
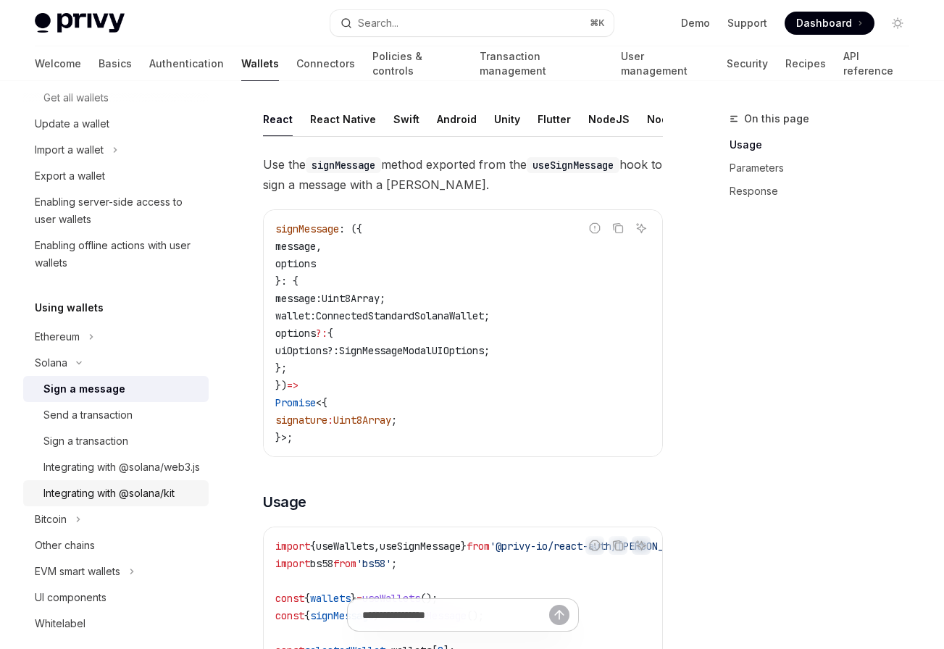
click at [109, 502] on div "Integrating with @solana/kit" at bounding box center [108, 493] width 131 height 17
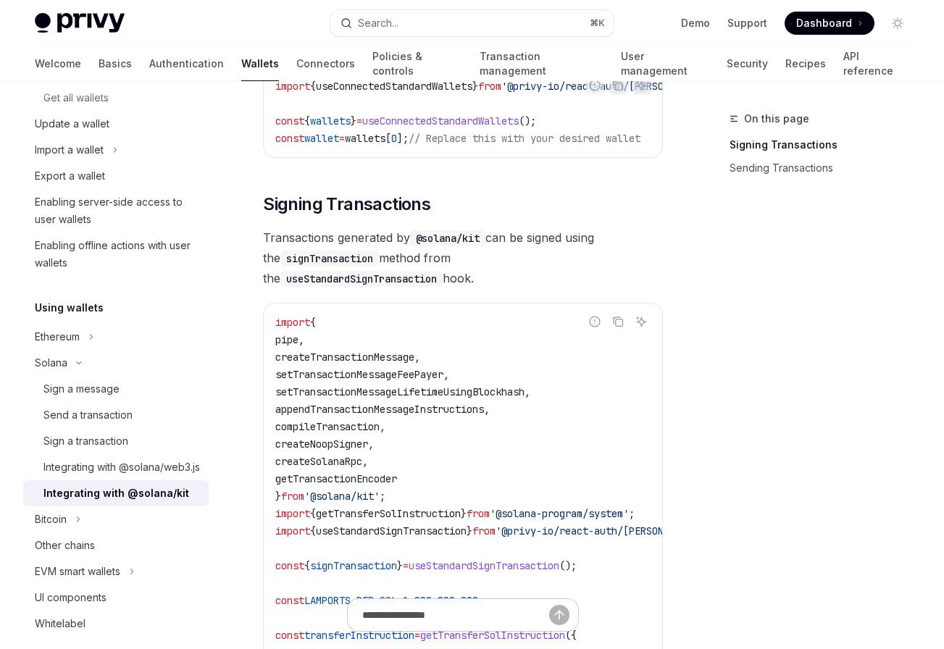
scroll to position [351, 0]
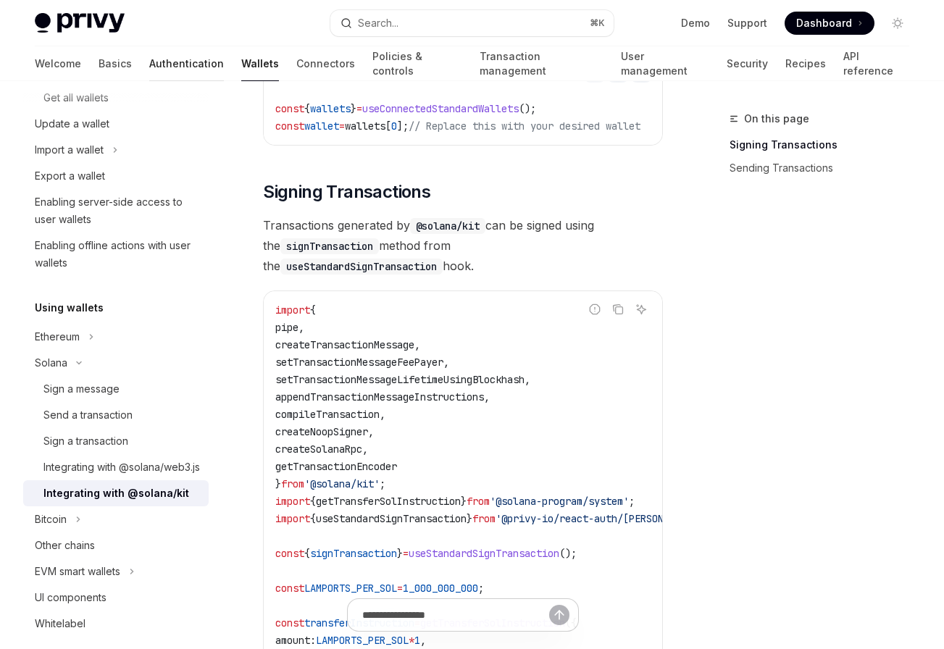
click at [149, 54] on link "Authentication" at bounding box center [186, 63] width 75 height 35
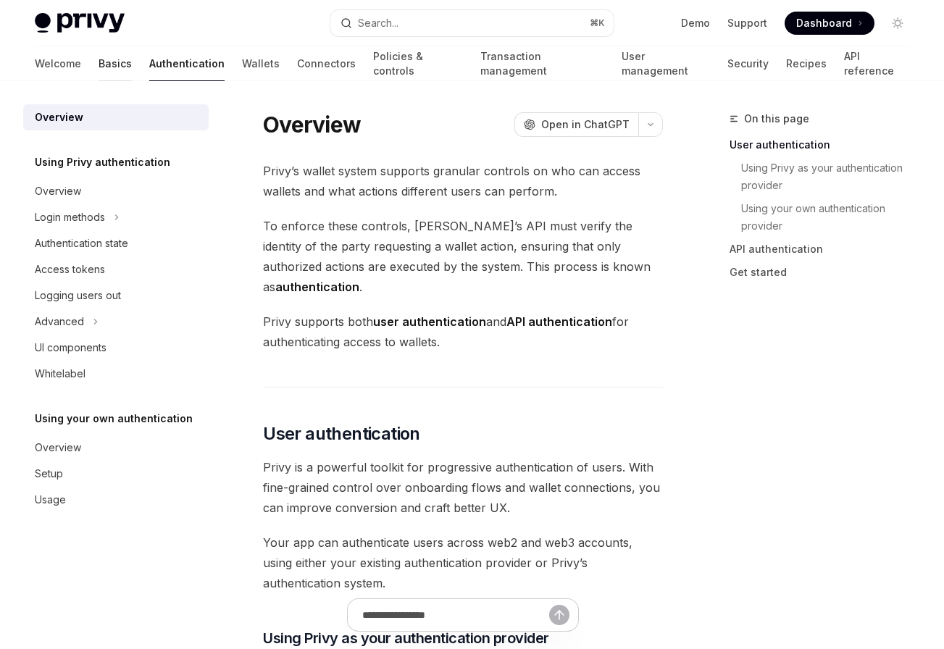
click at [99, 59] on link "Basics" at bounding box center [115, 63] width 33 height 35
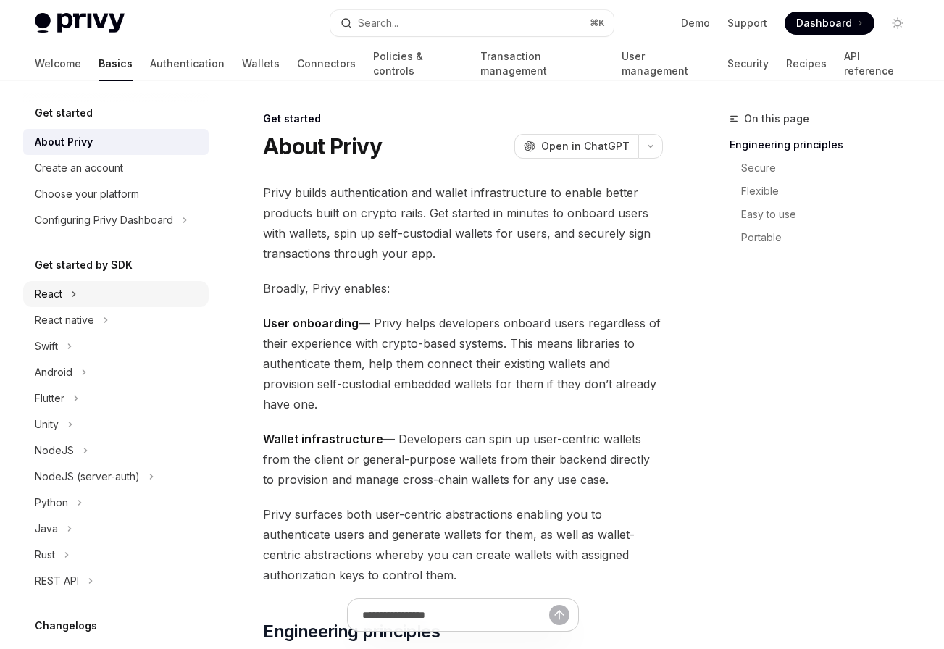
click at [67, 302] on button "React" at bounding box center [115, 294] width 185 height 26
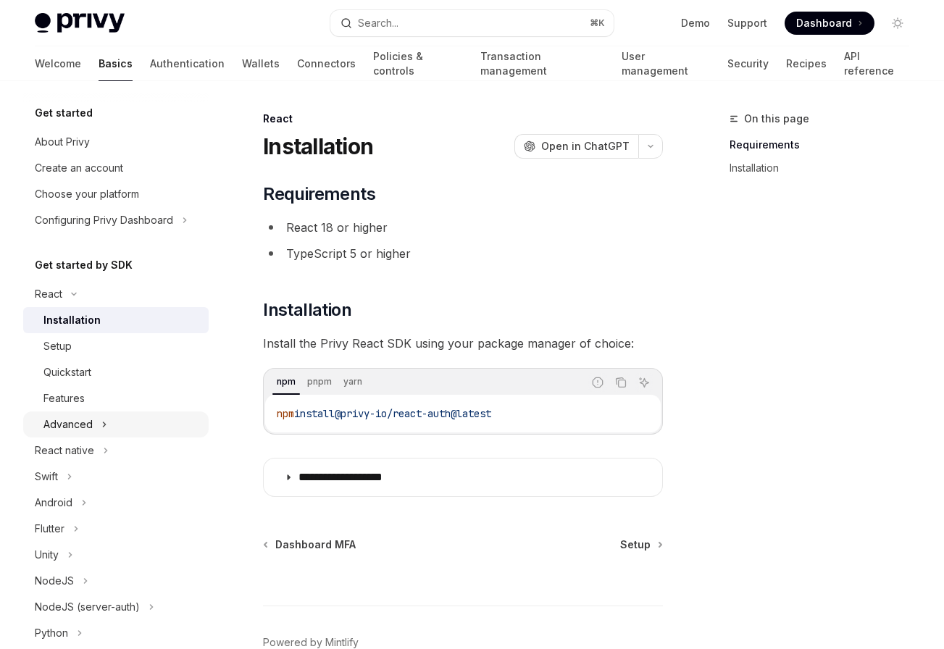
click at [91, 430] on div "Advanced" at bounding box center [67, 424] width 49 height 17
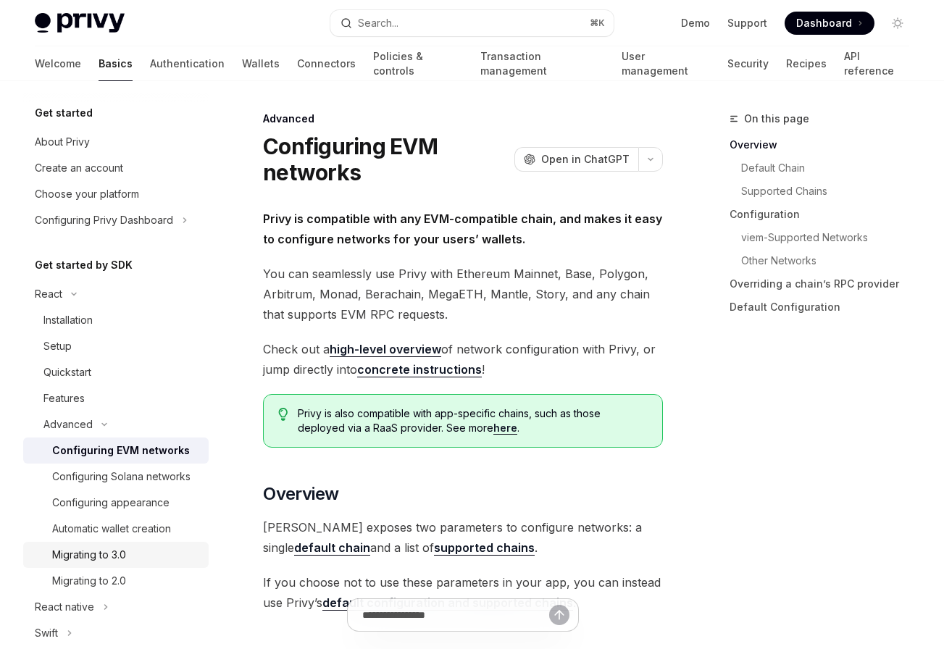
click at [109, 549] on div "Migrating to 3.0" at bounding box center [89, 554] width 74 height 17
type textarea "*"
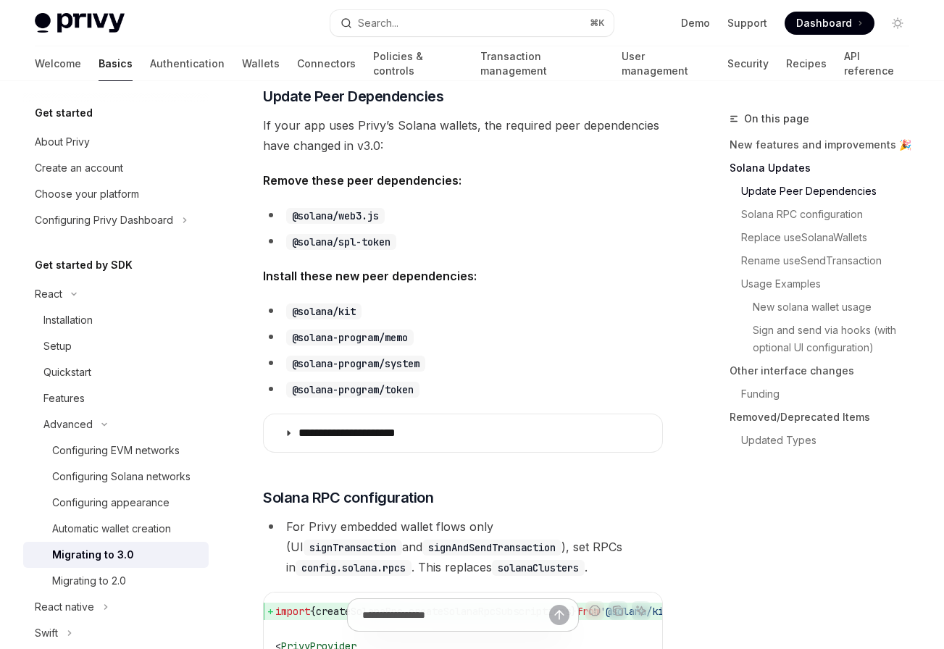
scroll to position [514, 0]
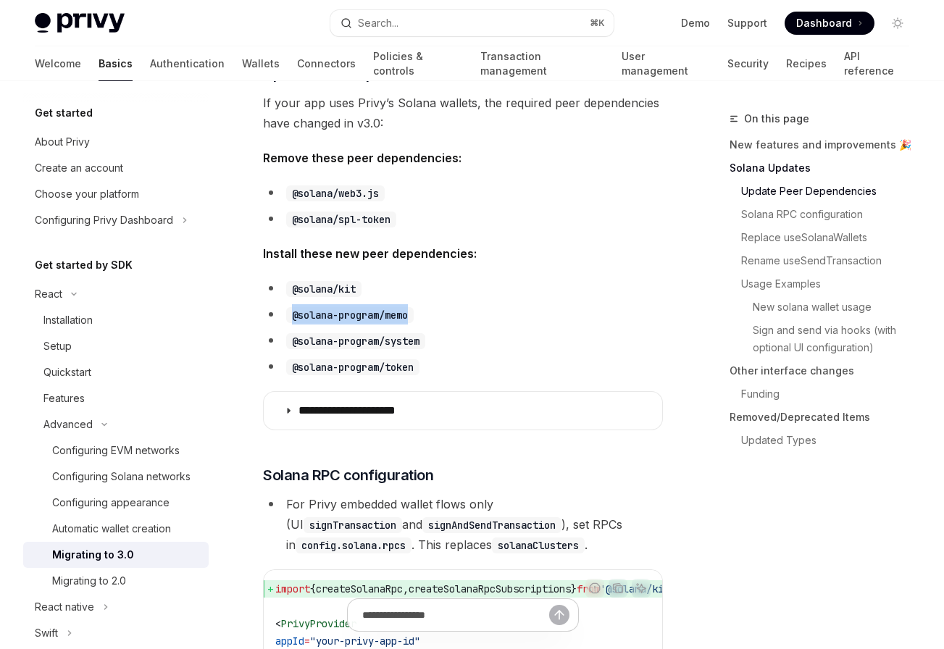
drag, startPoint x: 412, startPoint y: 315, endPoint x: 294, endPoint y: 314, distance: 118.1
click at [294, 314] on code "@solana-program/memo" at bounding box center [350, 315] width 128 height 16
drag, startPoint x: 362, startPoint y: 290, endPoint x: 293, endPoint y: 290, distance: 68.1
click at [293, 290] on code "@solana/kit" at bounding box center [323, 289] width 75 height 16
copy code "@solana/kit"
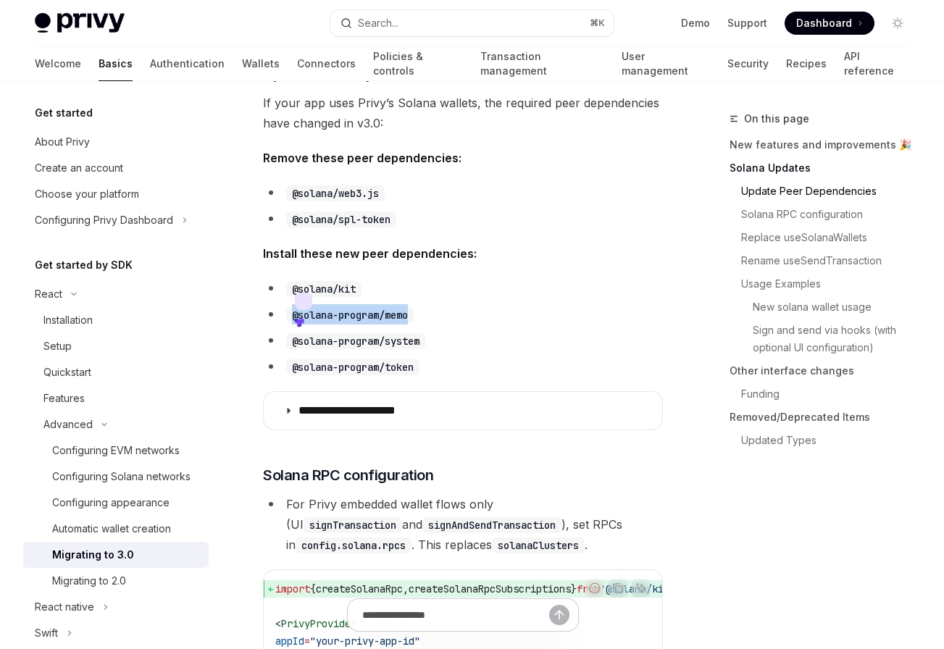
drag, startPoint x: 412, startPoint y: 315, endPoint x: 291, endPoint y: 322, distance: 121.2
click at [291, 322] on code "@solana-program/memo" at bounding box center [350, 315] width 128 height 16
copy code "@solana-program/memo"
drag, startPoint x: 425, startPoint y: 343, endPoint x: 291, endPoint y: 346, distance: 133.3
click at [291, 346] on code "@solana-program/system" at bounding box center [355, 341] width 139 height 16
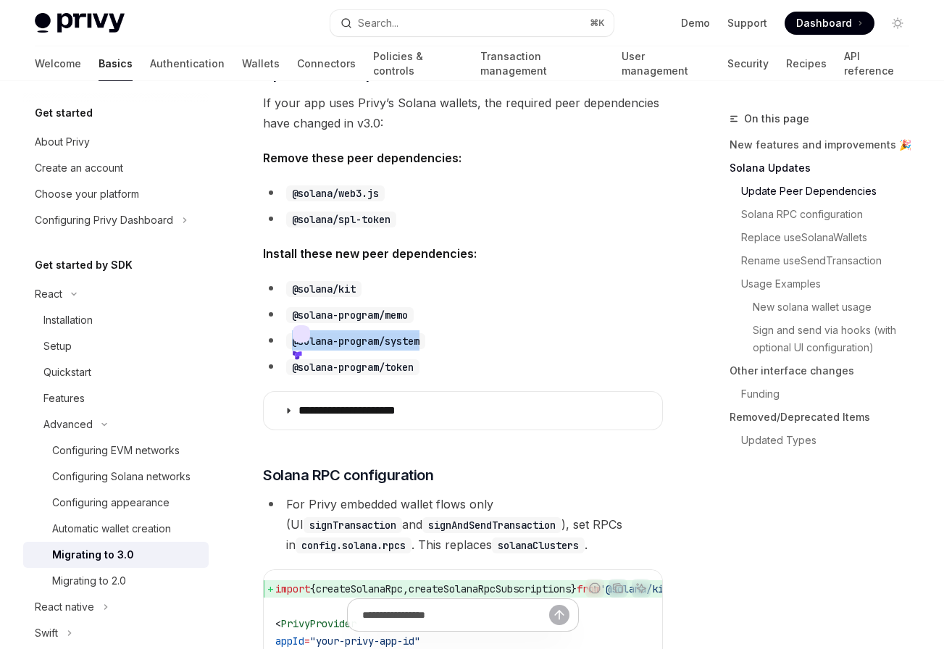
copy code "@solana-program/system"
copy code "@solana-program/token"
drag, startPoint x: 420, startPoint y: 369, endPoint x: 289, endPoint y: 370, distance: 131.2
click at [289, 370] on code "@solana-program/token" at bounding box center [352, 367] width 133 height 16
